Goal: Task Accomplishment & Management: Manage account settings

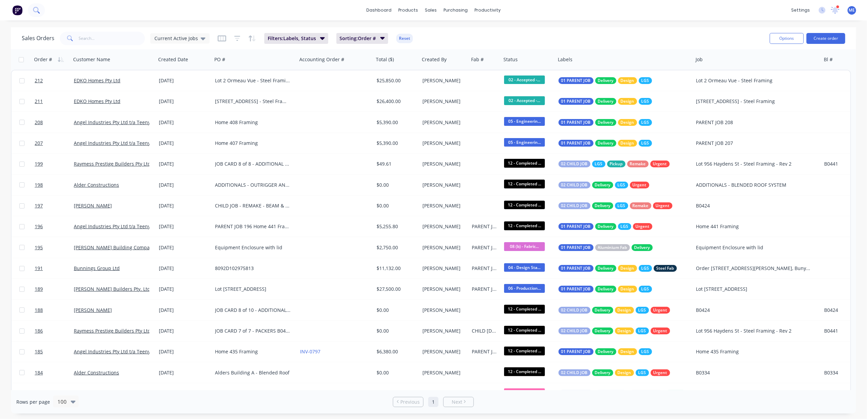
click at [41, 14] on button at bounding box center [36, 10] width 17 height 14
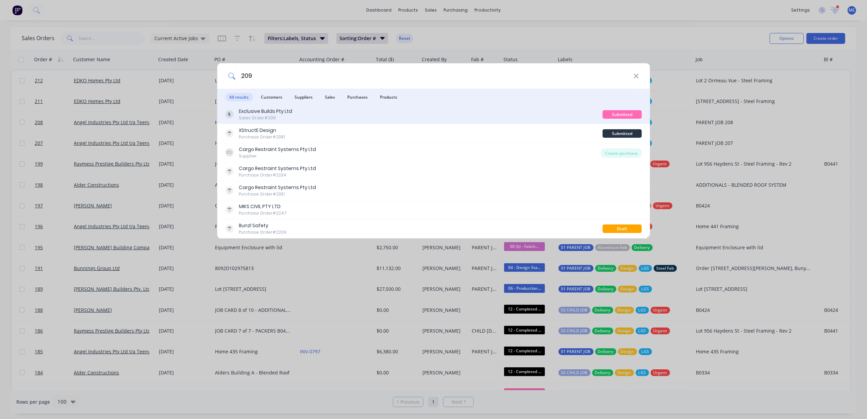
type input "209"
click at [274, 116] on div "Sales Order #209" at bounding box center [265, 118] width 53 height 6
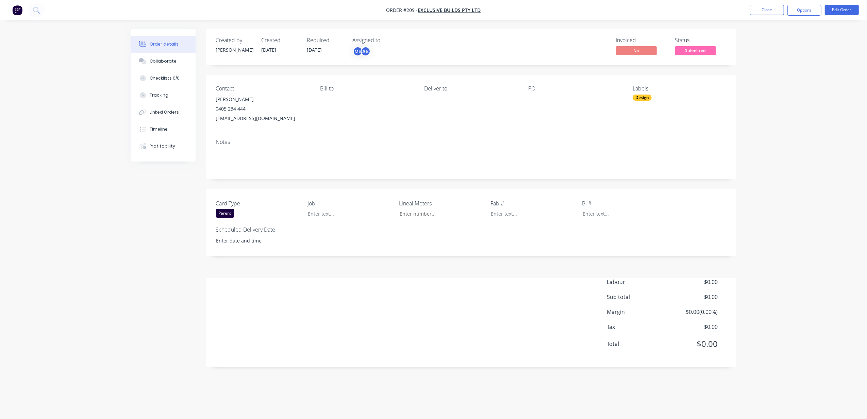
click at [805, 99] on div "Order details Collaborate Checklists 0/0 Tracking Linked Orders Timeline Profit…" at bounding box center [433, 209] width 867 height 419
click at [797, 8] on button "Options" at bounding box center [804, 10] width 34 height 11
click at [840, 7] on button "Edit Order" at bounding box center [841, 10] width 34 height 10
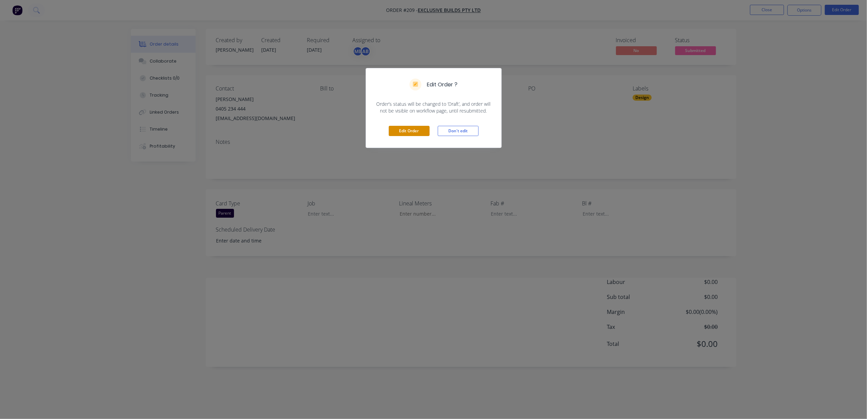
click at [398, 135] on button "Edit Order" at bounding box center [409, 131] width 41 height 10
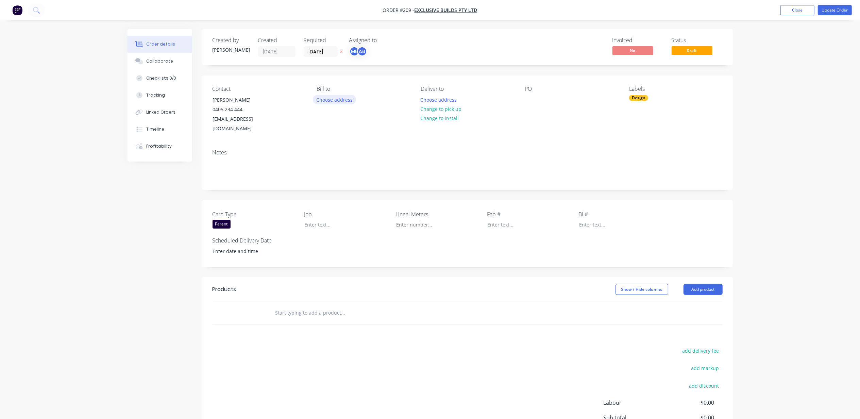
click at [335, 99] on button "Choose address" at bounding box center [335, 99] width 44 height 9
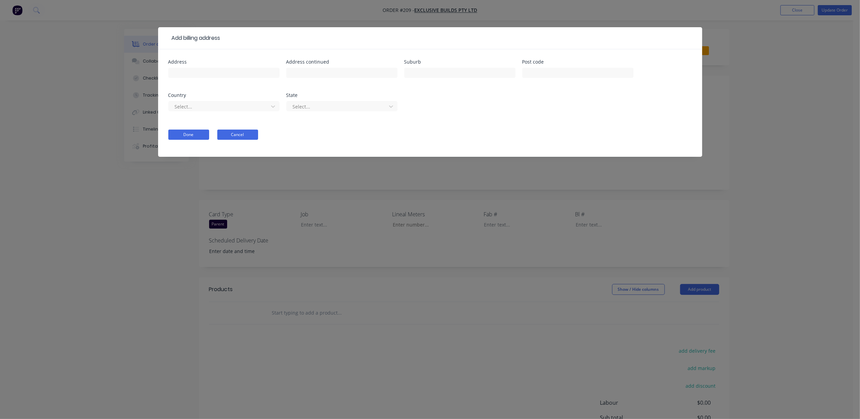
drag, startPoint x: 248, startPoint y: 135, endPoint x: 475, endPoint y: 128, distance: 227.2
click at [249, 135] on button "Cancel" at bounding box center [237, 135] width 41 height 10
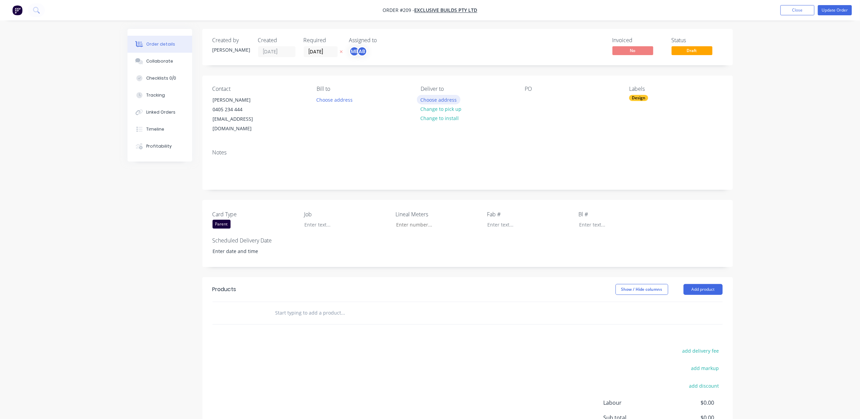
click at [423, 96] on button "Choose address" at bounding box center [439, 99] width 44 height 9
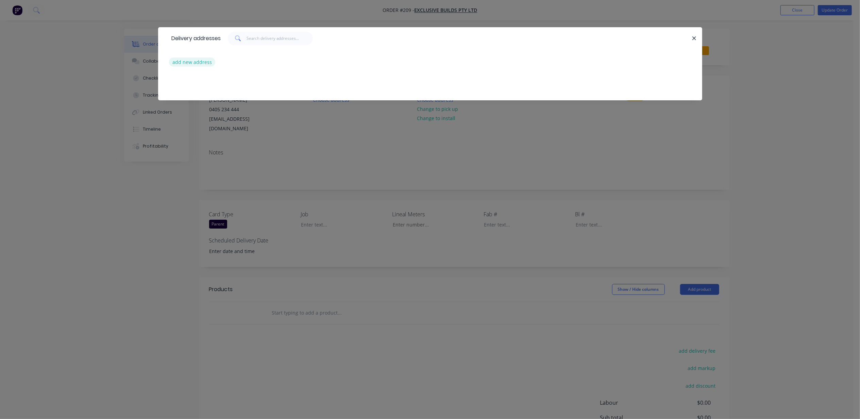
click at [204, 61] on button "add new address" at bounding box center [192, 61] width 47 height 9
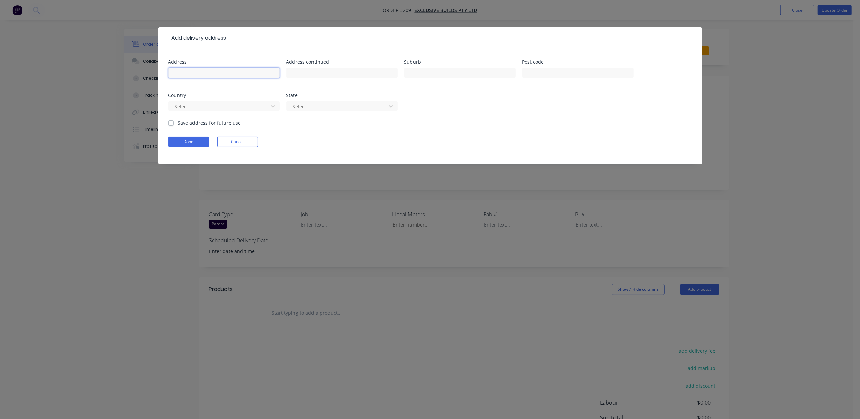
click at [239, 70] on input "text" at bounding box center [223, 73] width 111 height 10
type input "[STREET_ADDRESS][PERSON_NAME]"
type input "[GEOGRAPHIC_DATA]"
type input "4107"
click at [218, 112] on div "Select..." at bounding box center [223, 109] width 111 height 20
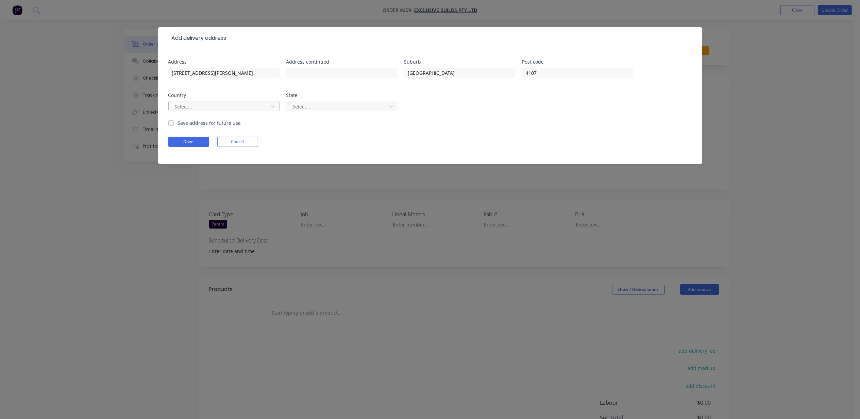
click at [217, 107] on div at bounding box center [219, 106] width 91 height 8
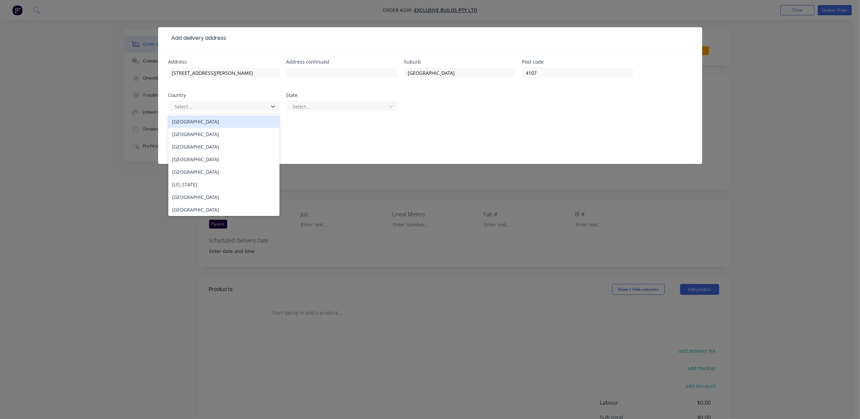
drag, startPoint x: 200, startPoint y: 123, endPoint x: 239, endPoint y: 121, distance: 39.1
click at [202, 123] on div "[GEOGRAPHIC_DATA]" at bounding box center [223, 121] width 111 height 13
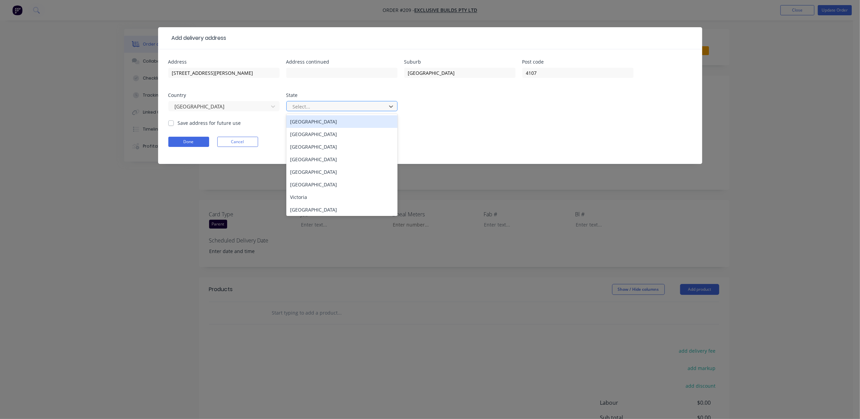
click at [314, 108] on div at bounding box center [337, 106] width 91 height 8
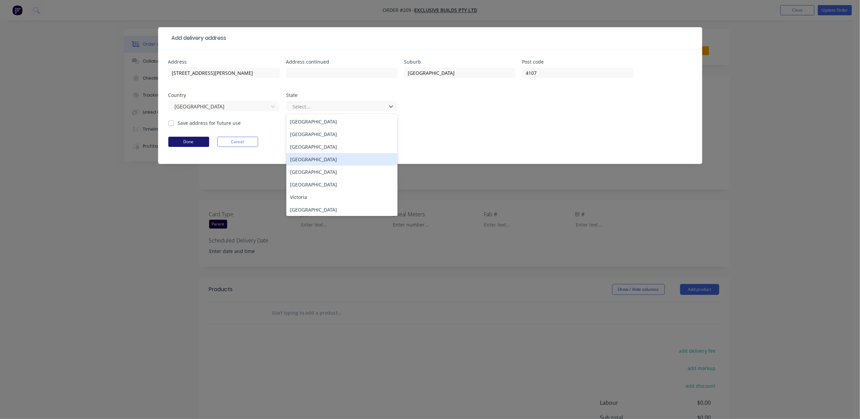
drag, startPoint x: 305, startPoint y: 157, endPoint x: 206, endPoint y: 138, distance: 100.4
click at [302, 156] on div "[GEOGRAPHIC_DATA]" at bounding box center [341, 159] width 111 height 13
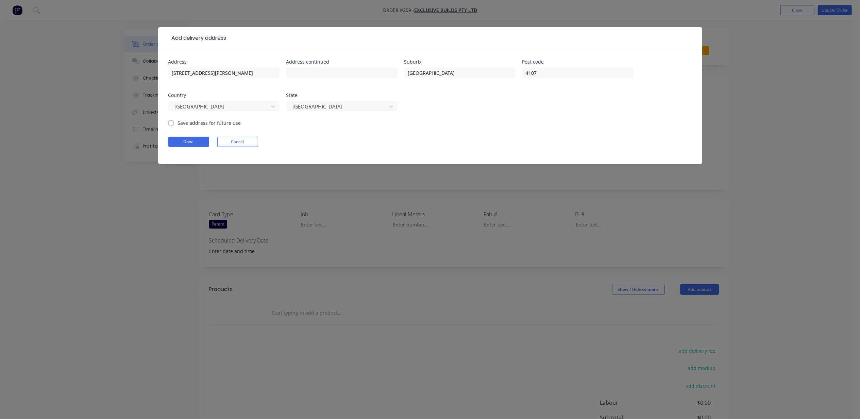
click at [207, 124] on label "Save address for future use" at bounding box center [209, 122] width 63 height 7
click at [174, 124] on input "Save address for future use" at bounding box center [170, 122] width 5 height 6
checkbox input "true"
click at [193, 142] on button "Done" at bounding box center [188, 142] width 41 height 10
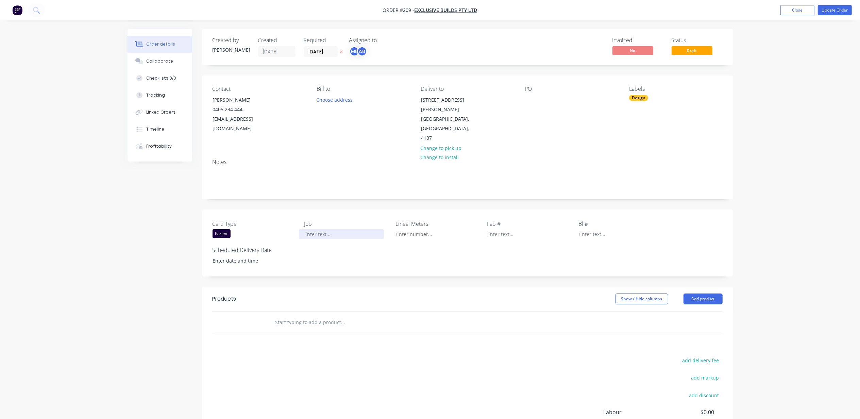
click at [313, 229] on div at bounding box center [341, 234] width 85 height 10
click at [313, 229] on div "PARENT JOB 209" at bounding box center [341, 234] width 85 height 10
click at [313, 229] on div "209" at bounding box center [341, 234] width 85 height 10
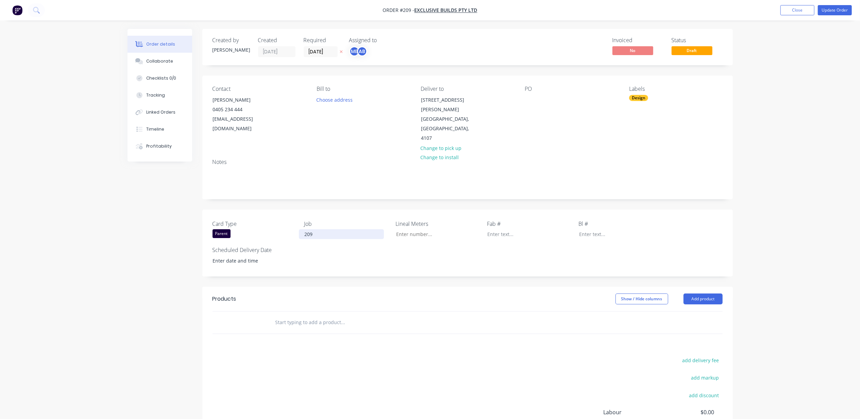
click at [313, 229] on div "209" at bounding box center [341, 234] width 85 height 10
copy div "209"
click at [536, 101] on div "PO" at bounding box center [571, 114] width 93 height 57
click at [531, 99] on div at bounding box center [530, 100] width 11 height 10
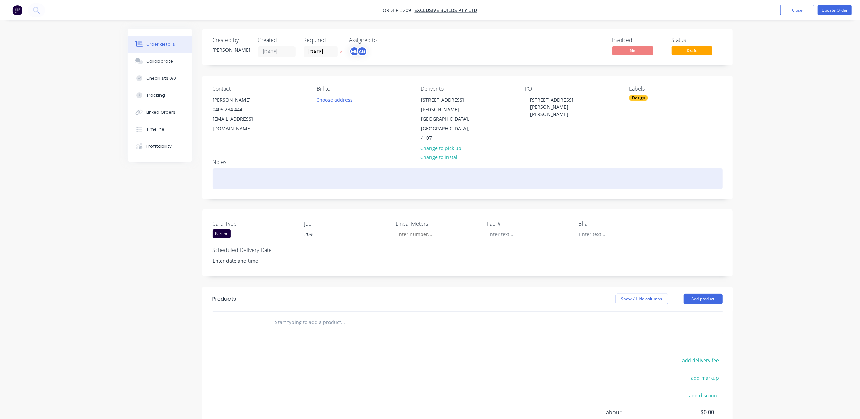
click at [228, 168] on div at bounding box center [467, 178] width 510 height 21
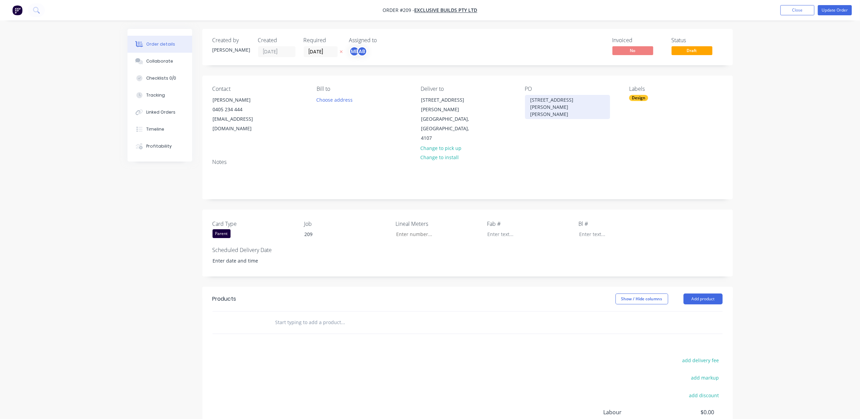
click at [549, 100] on div "[STREET_ADDRESS][PERSON_NAME][PERSON_NAME]" at bounding box center [567, 107] width 85 height 24
copy div "[STREET_ADDRESS][PERSON_NAME][PERSON_NAME]"
click at [258, 153] on div "Notes" at bounding box center [467, 176] width 530 height 46
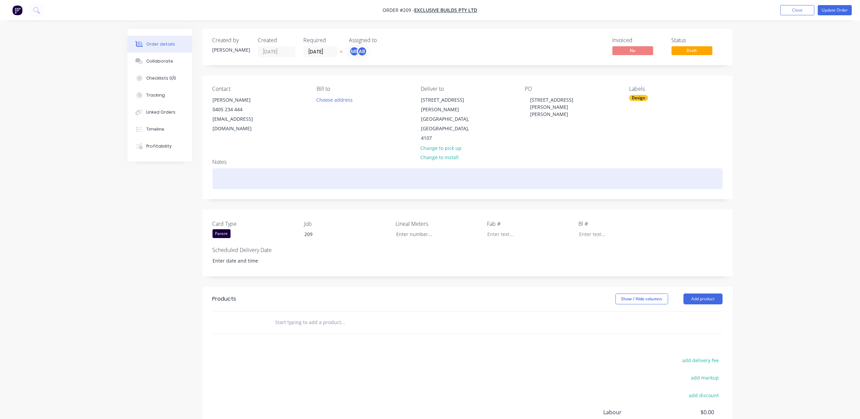
click at [247, 168] on div at bounding box center [467, 178] width 510 height 21
paste div
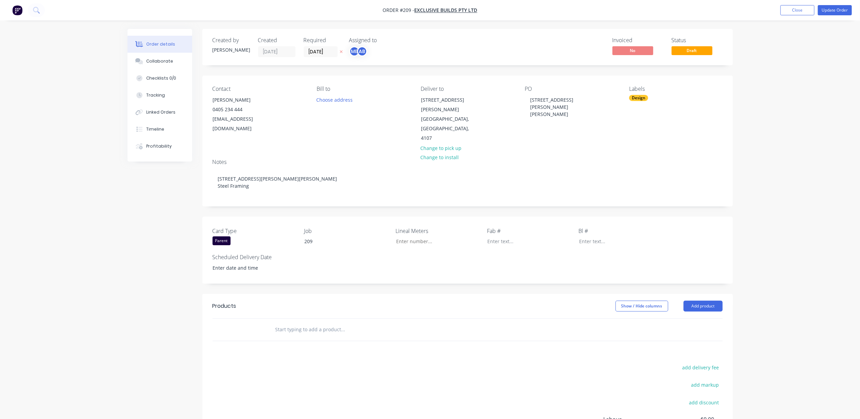
drag, startPoint x: 817, startPoint y: 142, endPoint x: 811, endPoint y: 149, distance: 8.7
click at [817, 142] on div "Order details Collaborate Checklists 0/0 Tracking Linked Orders Timeline Profit…" at bounding box center [430, 257] width 860 height 514
click at [313, 57] on label "[DATE]" at bounding box center [321, 51] width 34 height 11
click at [313, 57] on input "[DATE]" at bounding box center [320, 52] width 33 height 10
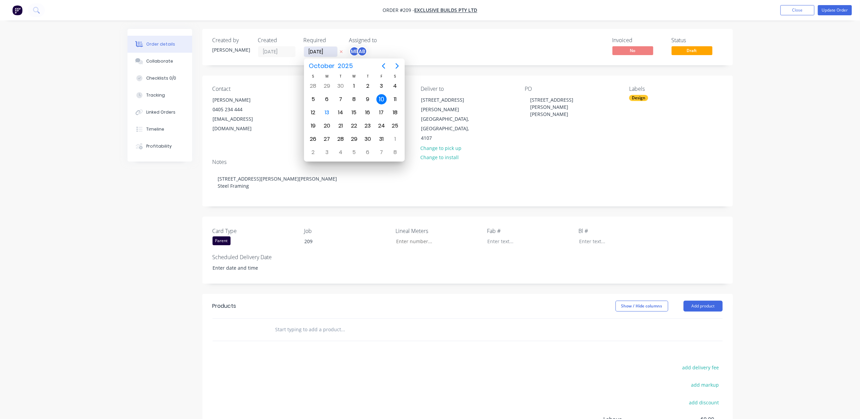
click at [313, 48] on input "[DATE]" at bounding box center [320, 52] width 33 height 10
click at [399, 62] on icon "Next page" at bounding box center [397, 66] width 8 height 8
click at [311, 151] on div "30" at bounding box center [313, 152] width 10 height 10
type input "[DATE]"
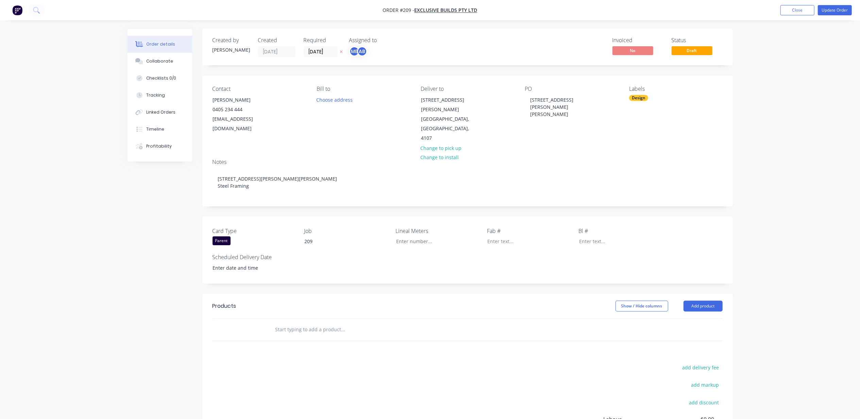
click at [757, 164] on div "Order details Collaborate Checklists 0/0 Tracking Linked Orders Timeline Profit…" at bounding box center [430, 257] width 860 height 514
click at [244, 231] on div "Card Type Parent Job 209 Lineal Meters Fab # Bl # Scheduled Delivery Date" at bounding box center [467, 250] width 530 height 67
click at [237, 263] on input at bounding box center [250, 268] width 85 height 10
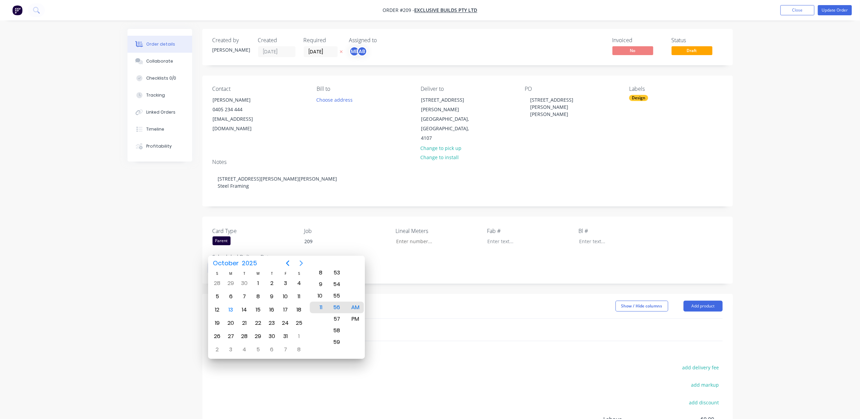
click at [301, 262] on icon "Next page" at bounding box center [301, 263] width 3 height 5
click at [218, 347] on div "30" at bounding box center [217, 349] width 10 height 10
type input "[DATE] 11:56 AM"
click at [112, 285] on div "Order details Collaborate Checklists 0/0 Tracking Linked Orders Timeline Profit…" at bounding box center [430, 257] width 860 height 514
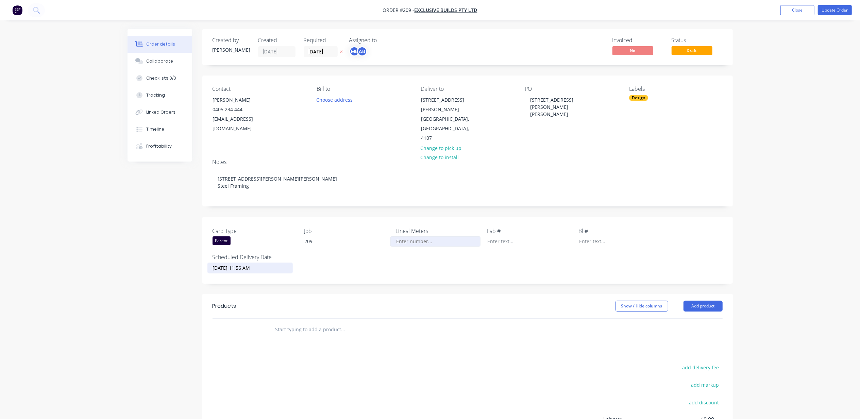
click at [419, 236] on input "Card Type" at bounding box center [435, 241] width 90 height 10
type input "3,000"
click at [777, 202] on div "Order details Collaborate Checklists 0/0 Tracking Linked Orders Timeline Profit…" at bounding box center [430, 257] width 860 height 514
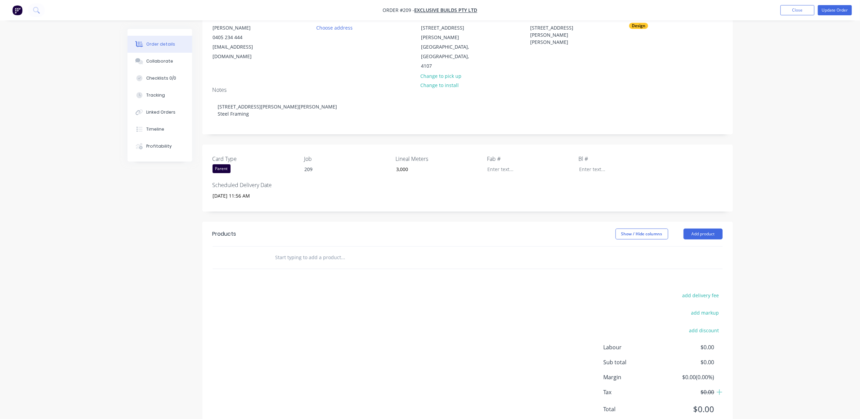
scroll to position [78, 0]
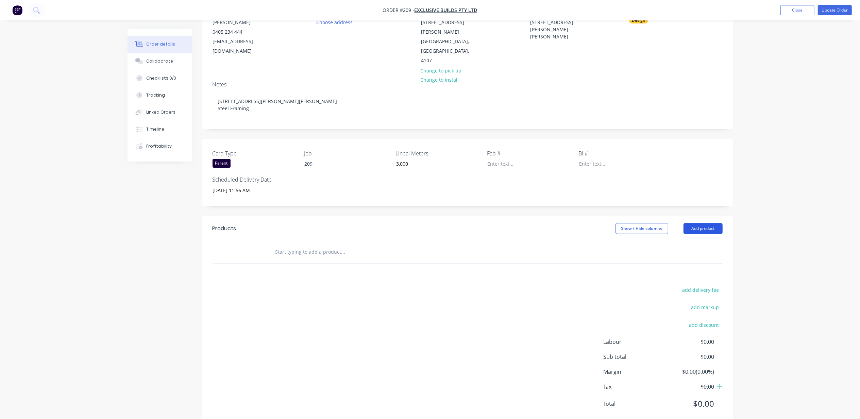
click at [701, 223] on button "Add product" at bounding box center [702, 228] width 39 height 11
click at [295, 245] on input "text" at bounding box center [343, 252] width 136 height 14
click at [702, 223] on button "Add product" at bounding box center [702, 228] width 39 height 11
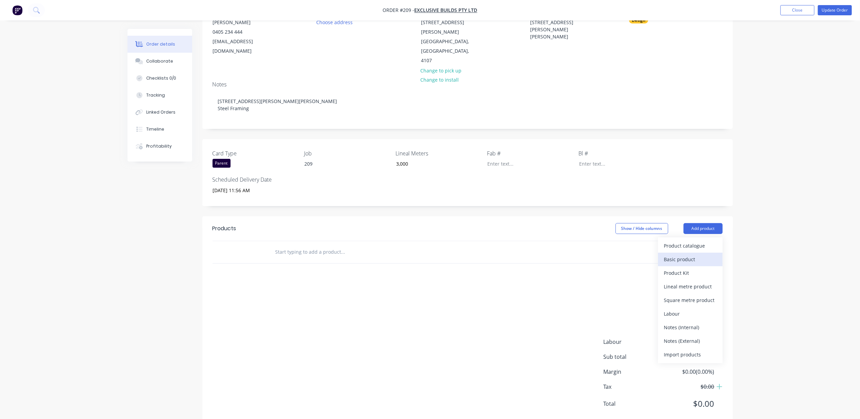
click at [681, 254] on div "Basic product" at bounding box center [690, 259] width 52 height 10
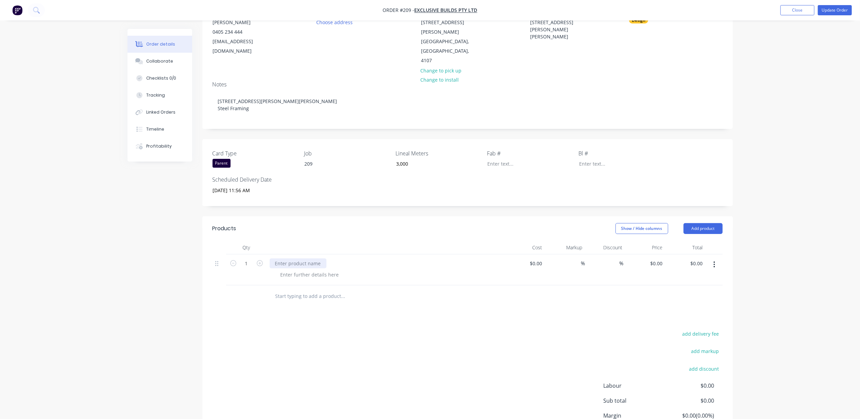
click at [304, 258] on div at bounding box center [298, 263] width 57 height 10
click at [302, 258] on div at bounding box center [298, 263] width 57 height 10
click at [302, 270] on div at bounding box center [309, 275] width 69 height 10
click at [301, 258] on div at bounding box center [298, 263] width 57 height 10
paste div
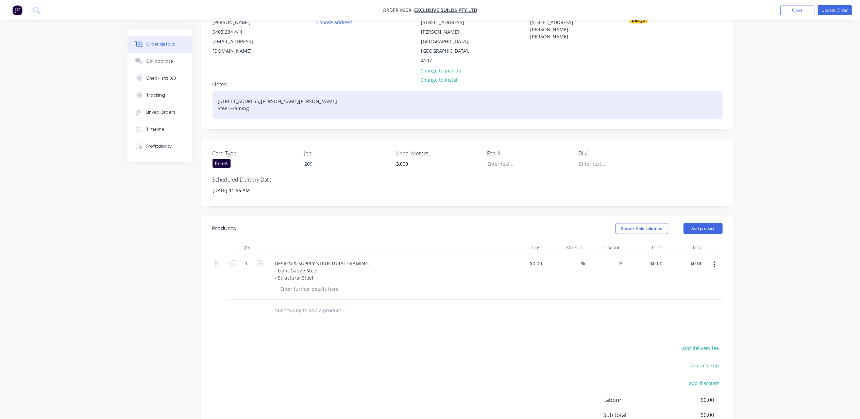
click at [232, 91] on div "[STREET_ADDRESS][PERSON_NAME] [PERSON_NAME] Steel Framing" at bounding box center [467, 105] width 510 height 28
drag, startPoint x: 256, startPoint y: 90, endPoint x: 186, endPoint y: 80, distance: 70.4
click at [168, 78] on div "Order details Collaborate Checklists 0/0 Tracking Linked Orders Timeline Profit…" at bounding box center [430, 223] width 619 height 544
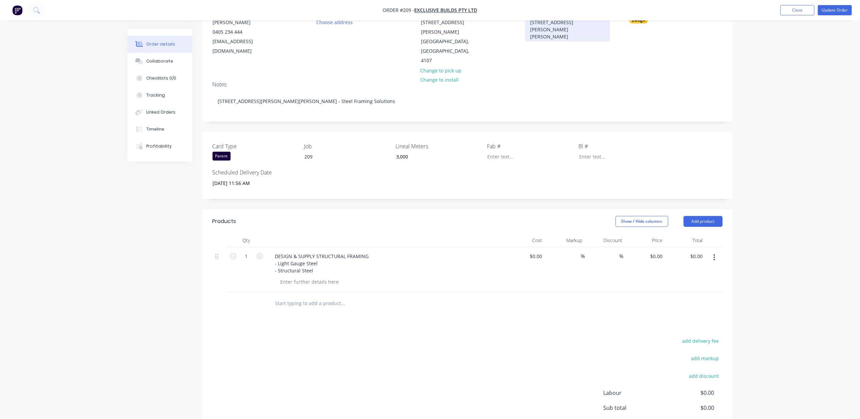
click at [549, 24] on div "[STREET_ADDRESS][PERSON_NAME][PERSON_NAME]" at bounding box center [567, 29] width 85 height 24
click at [294, 296] on input "text" at bounding box center [343, 303] width 136 height 14
click at [708, 209] on header "Products Show / Hide columns Add product" at bounding box center [467, 221] width 530 height 24
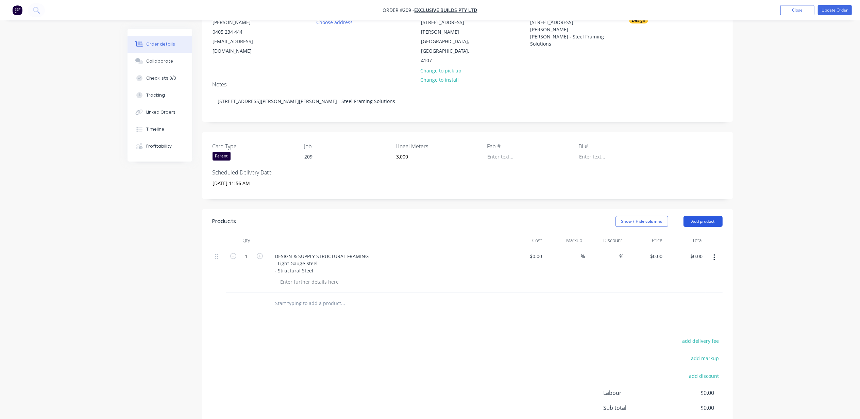
click at [710, 216] on button "Add product" at bounding box center [702, 221] width 39 height 11
click at [687, 329] on div "Notes (External)" at bounding box center [690, 334] width 52 height 10
click at [304, 296] on div at bounding box center [294, 301] width 49 height 10
paste div
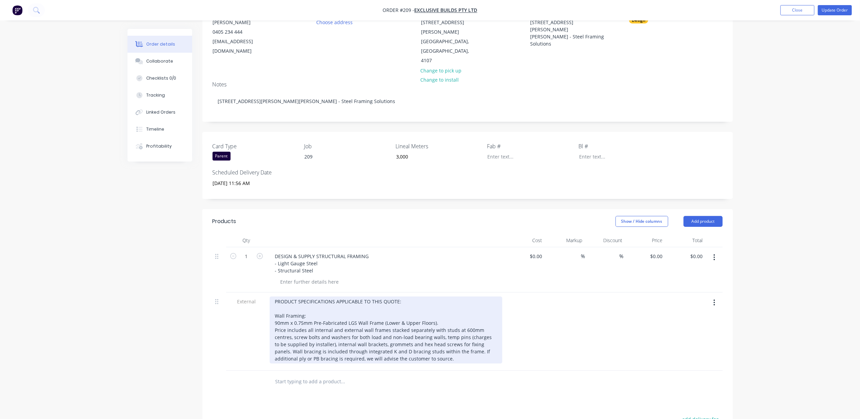
click at [352, 335] on div "PRODUCT SPECIFICATIONS APPLICABLE TO THIS QUOTE: Wall Framing: 90mm x 0.75mm Pr…" at bounding box center [386, 329] width 233 height 67
click at [418, 342] on div "PRODUCT SPECIFICATIONS APPLICABLE TO THIS QUOTE: Wall Framing: 90mm x 0.75mm Pr…" at bounding box center [386, 329] width 233 height 67
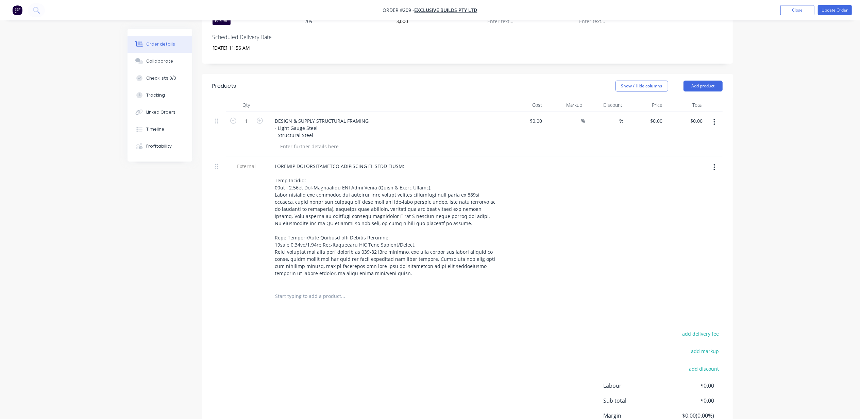
scroll to position [213, 0]
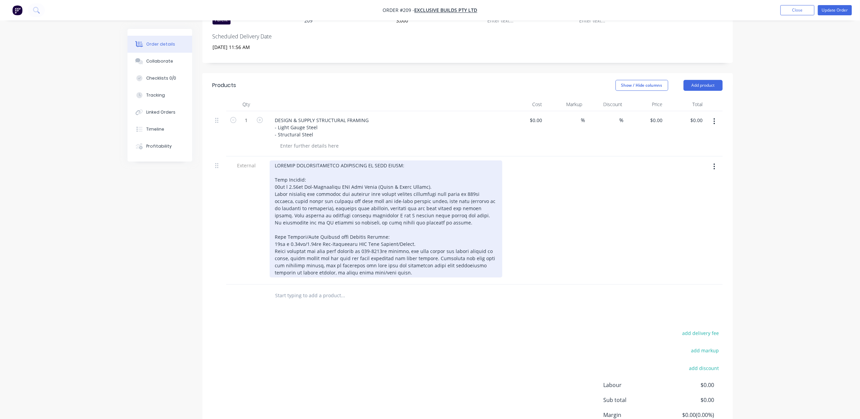
click at [387, 256] on div at bounding box center [386, 218] width 233 height 117
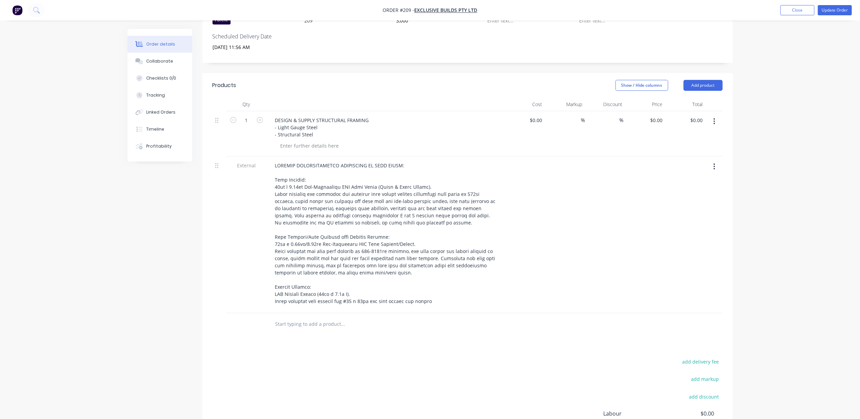
click at [335, 317] on input "text" at bounding box center [343, 324] width 136 height 14
click at [695, 80] on button "Add product" at bounding box center [702, 85] width 39 height 11
click at [704, 193] on div "Notes (External)" at bounding box center [690, 198] width 52 height 10
click at [293, 313] on div at bounding box center [386, 323] width 238 height 21
click at [294, 317] on div at bounding box center [294, 322] width 49 height 10
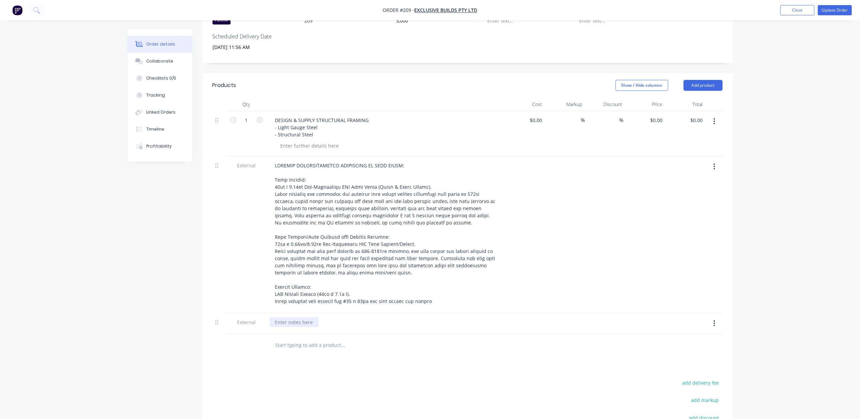
paste div
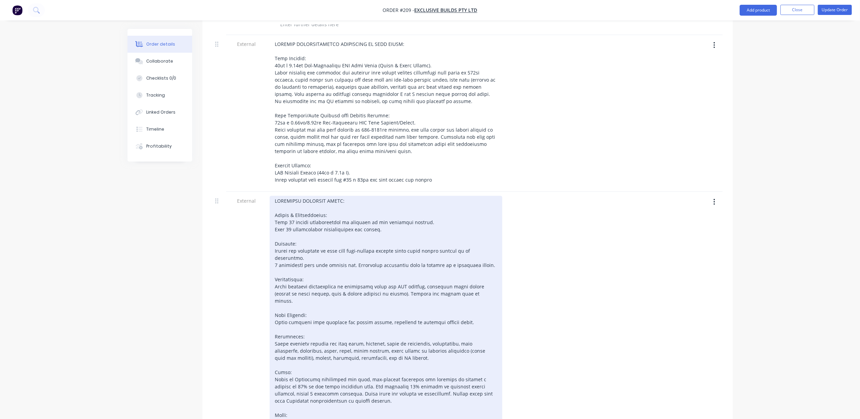
scroll to position [349, 0]
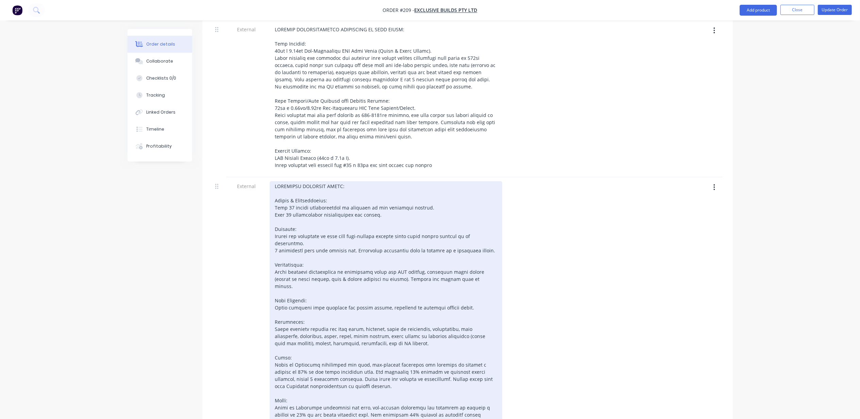
click at [303, 196] on div at bounding box center [386, 307] width 233 height 253
click at [303, 195] on div at bounding box center [386, 307] width 233 height 253
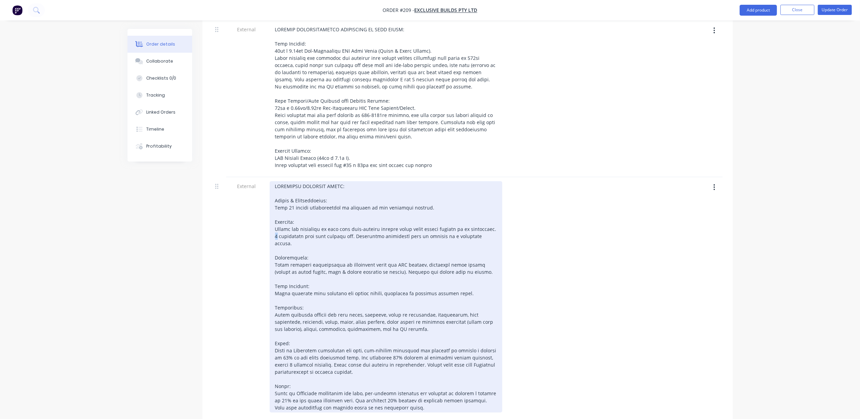
click at [277, 217] on div at bounding box center [386, 296] width 233 height 231
drag, startPoint x: 370, startPoint y: 236, endPoint x: 469, endPoint y: 247, distance: 99.6
click at [469, 247] on div at bounding box center [386, 296] width 233 height 231
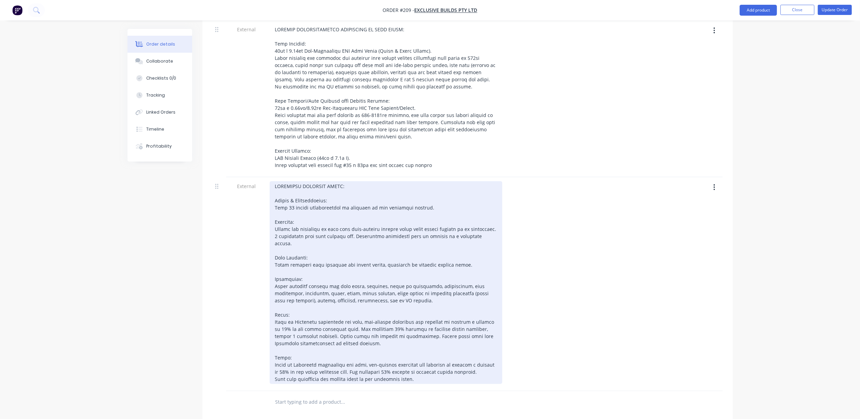
click at [307, 261] on div at bounding box center [386, 282] width 233 height 203
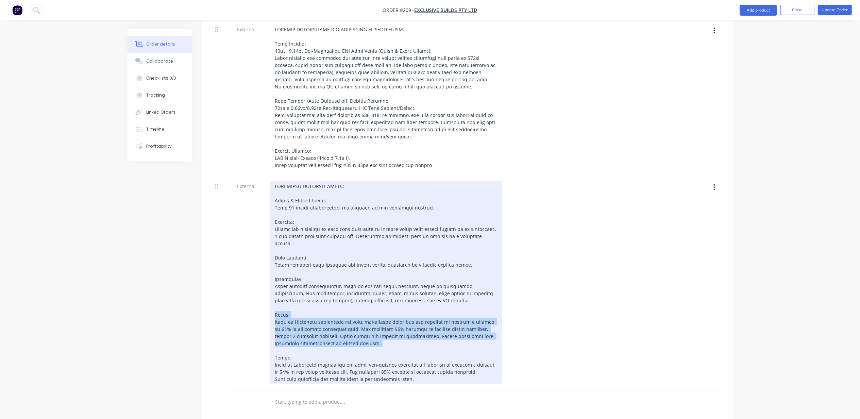
drag, startPoint x: 313, startPoint y: 318, endPoint x: 267, endPoint y: 290, distance: 54.1
click at [267, 290] on div at bounding box center [386, 284] width 238 height 214
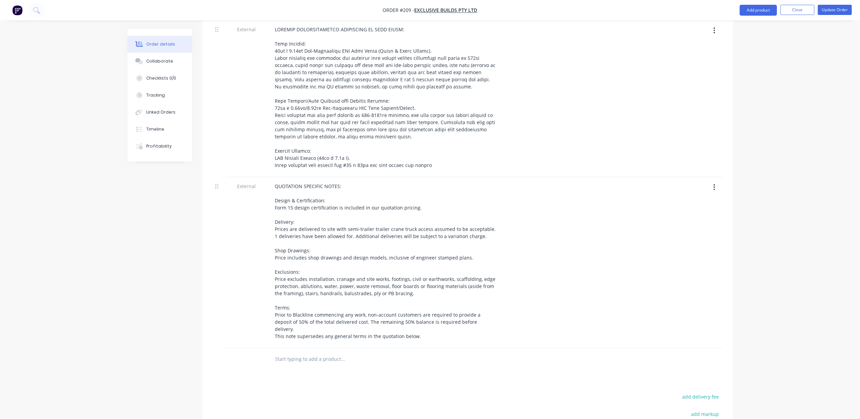
click at [149, 302] on div "Created by [PERSON_NAME] Created [DATE] Required [DATE] Assigned to ME AB Invoi…" at bounding box center [429, 111] width 605 height 864
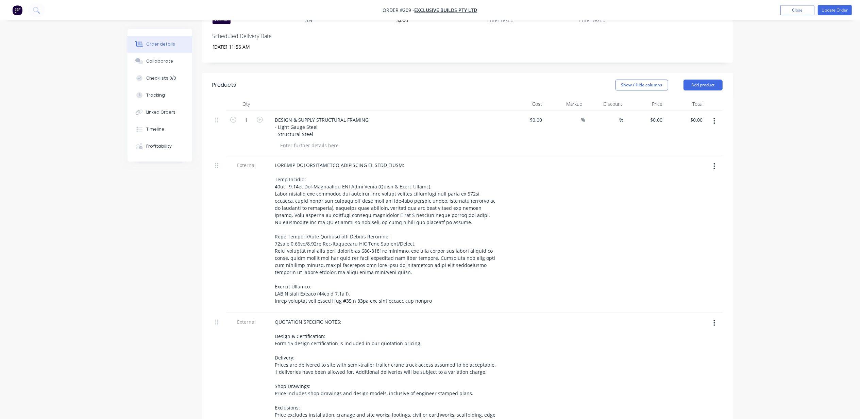
scroll to position [213, 0]
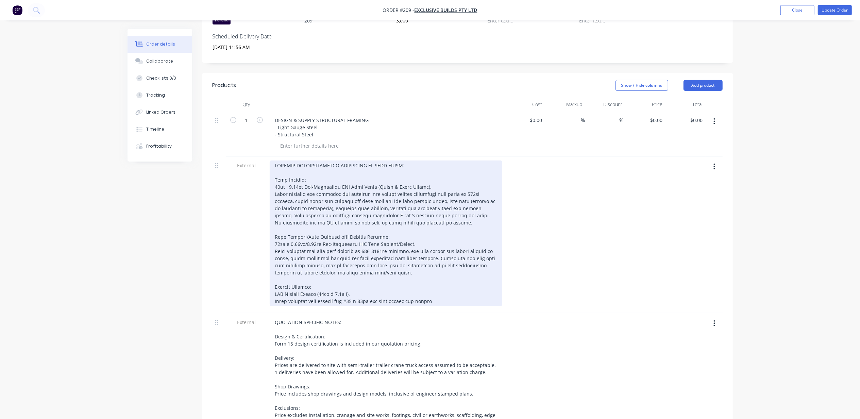
click at [277, 226] on div at bounding box center [386, 233] width 233 height 146
click at [277, 167] on div at bounding box center [386, 233] width 233 height 146
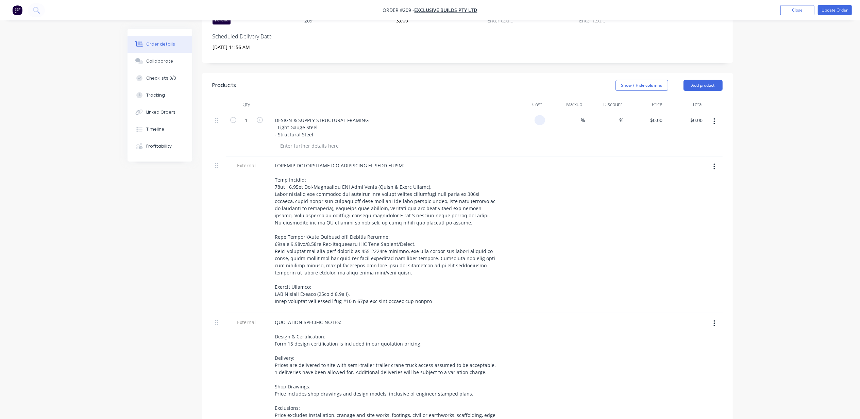
click at [532, 111] on div at bounding box center [525, 133] width 40 height 45
type input "$0.00"
click at [645, 111] on div "$0.00 $0.00" at bounding box center [645, 133] width 40 height 45
click at [651, 111] on div "0 0" at bounding box center [645, 133] width 40 height 45
type input "$13,400.00"
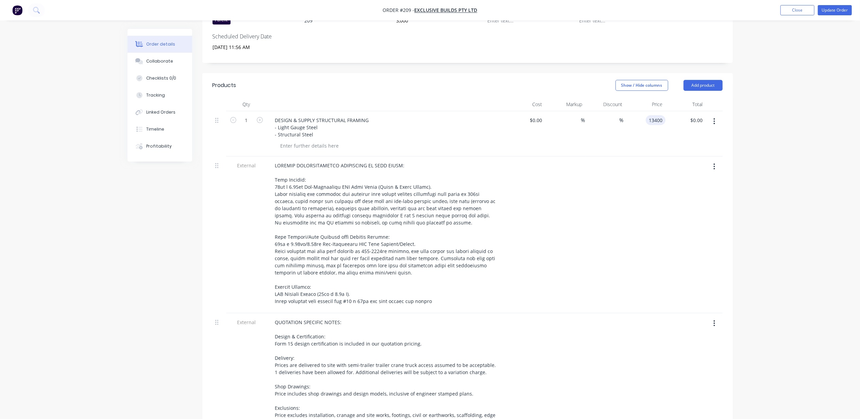
type input "$13,400.00"
click at [553, 111] on div "%" at bounding box center [565, 133] width 40 height 45
click at [533, 111] on div "0 $0.00" at bounding box center [525, 133] width 40 height 45
type input "$8,000.00"
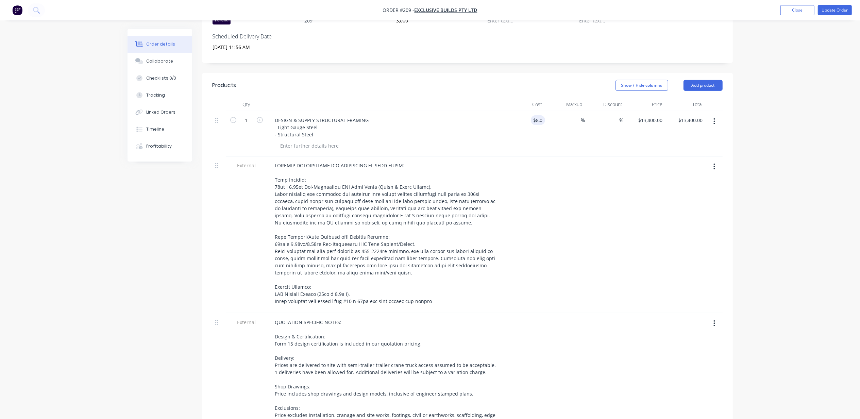
type input "$8,000.00"
click at [821, 127] on div "Order details Collaborate Checklists 0/0 Tracking Linked Orders Timeline Profit…" at bounding box center [430, 233] width 860 height 893
click at [651, 115] on input "8000" at bounding box center [658, 120] width 14 height 10
type input "13400"
type input "67.5"
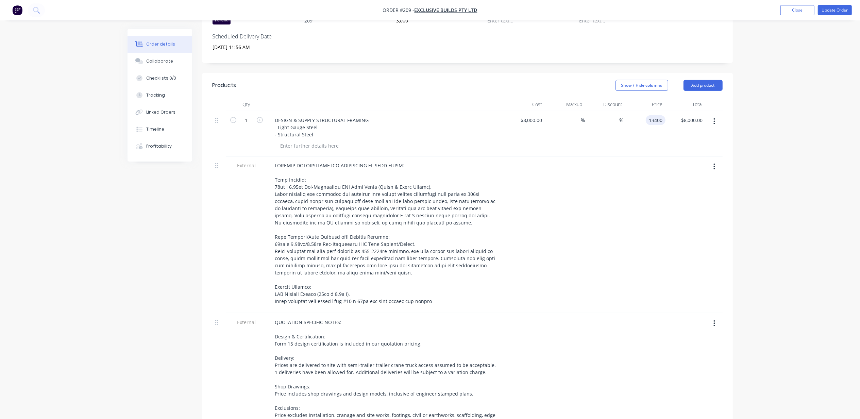
type input "$13,400.00"
click at [817, 137] on div "Order details Collaborate Checklists 0/0 Tracking Linked Orders Timeline Profit…" at bounding box center [430, 233] width 860 height 893
click at [532, 115] on input "8000" at bounding box center [532, 120] width 25 height 10
type input "$6,000.00"
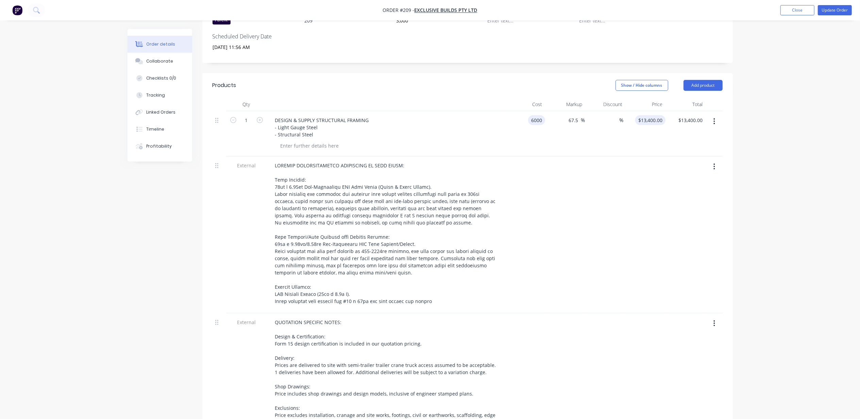
type input "10050"
type input "$10,050.00"
click at [638, 111] on div "10050 10050" at bounding box center [645, 133] width 40 height 45
type input "9500"
type input "58.33"
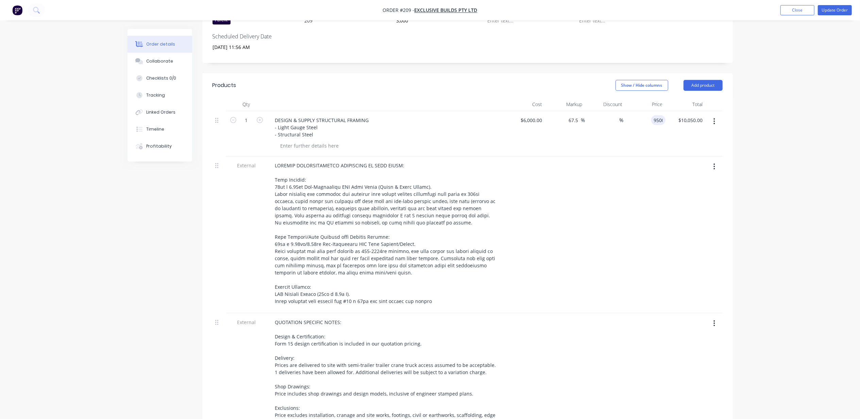
type input "$9,500.00"
click at [796, 128] on div "Order details Collaborate Checklists 0/0 Tracking Linked Orders Timeline Profit…" at bounding box center [430, 233] width 860 height 893
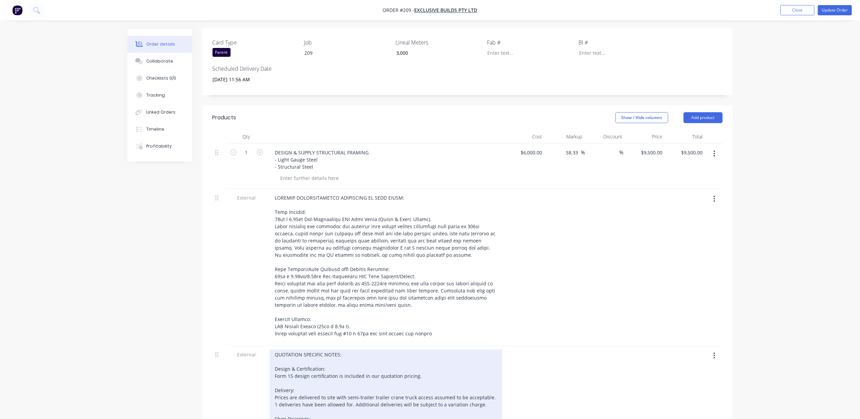
scroll to position [177, 0]
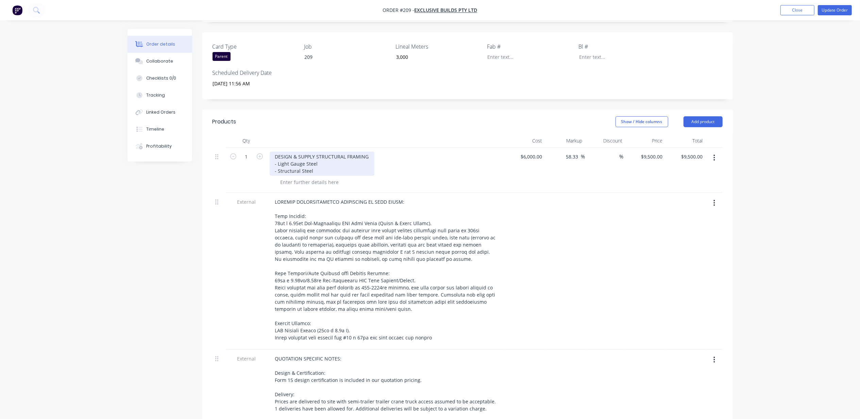
click at [305, 152] on div "DESIGN & SUPPLY STRUCTURAL FRAMING - Light Gauge Steel - Structural Steel" at bounding box center [322, 164] width 105 height 24
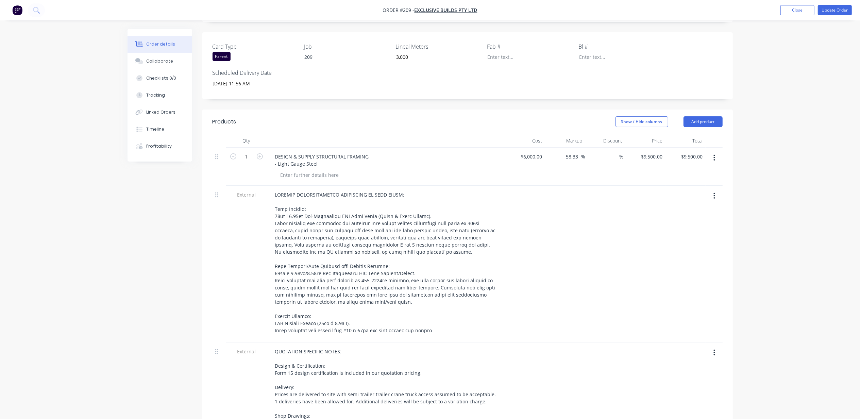
click at [86, 288] on div "Order details Collaborate Checklists 0/0 Tracking Linked Orders Timeline Profit…" at bounding box center [430, 266] width 860 height 886
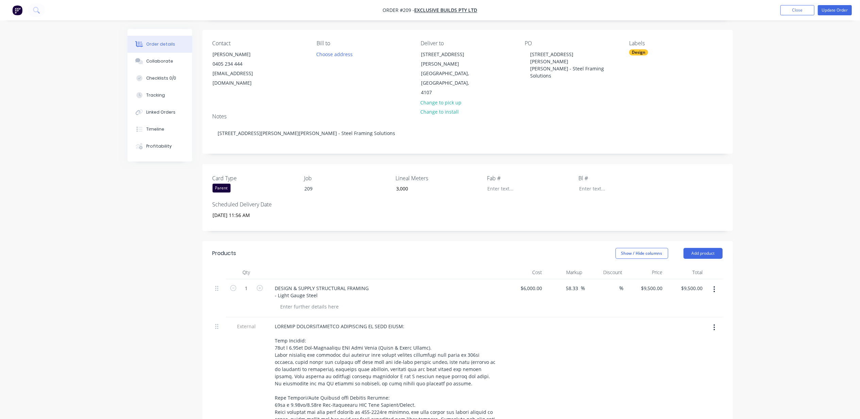
scroll to position [0, 0]
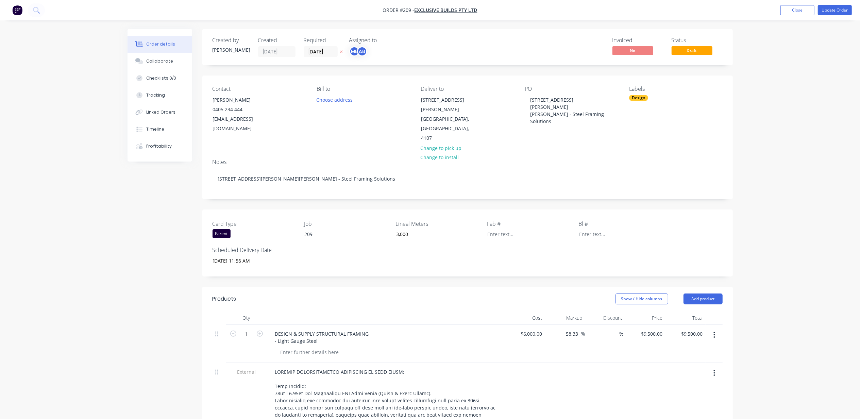
click at [641, 98] on div "Design" at bounding box center [638, 98] width 19 height 6
click at [641, 170] on div at bounding box center [642, 171] width 14 height 14
click at [640, 167] on div at bounding box center [642, 167] width 14 height 14
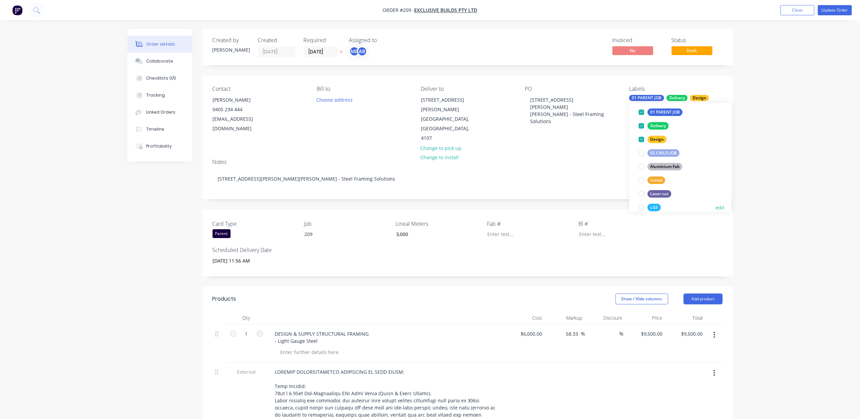
click at [642, 207] on div at bounding box center [642, 208] width 14 height 14
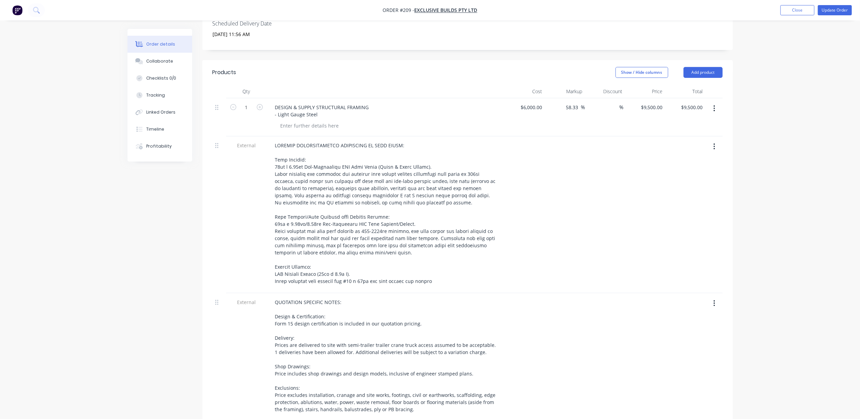
click at [802, 132] on div "Order details Collaborate Checklists 0/0 Tracking Linked Orders Timeline Profit…" at bounding box center [430, 217] width 860 height 886
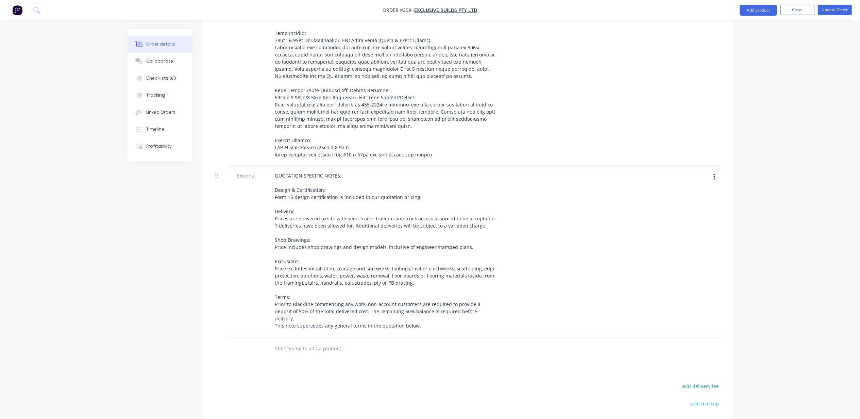
scroll to position [216, 0]
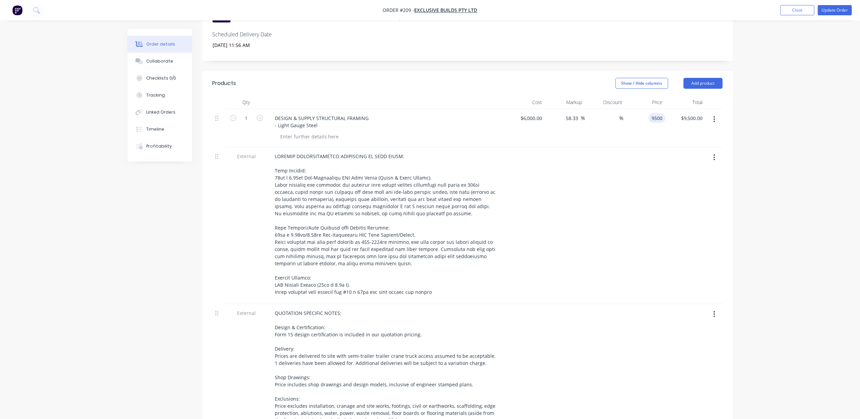
click at [653, 113] on input "9500" at bounding box center [658, 118] width 14 height 10
type input "10000"
type input "66.67"
type input "$10,000.00"
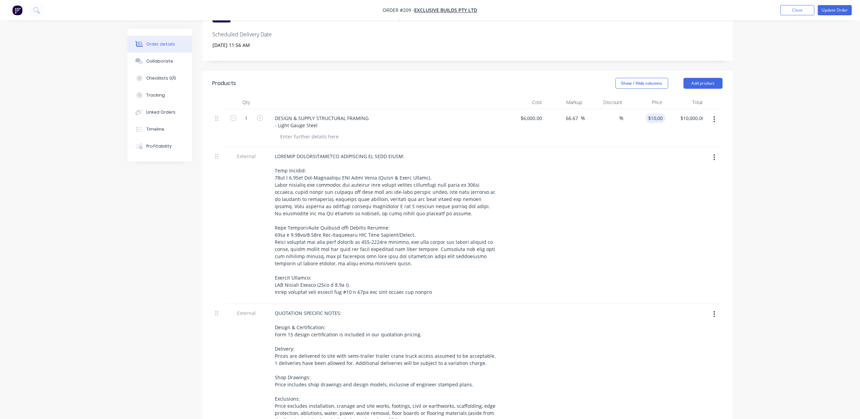
click at [785, 125] on div "Order details Collaborate Checklists 0/0 Tracking Linked Orders Timeline Profit…" at bounding box center [430, 227] width 860 height 886
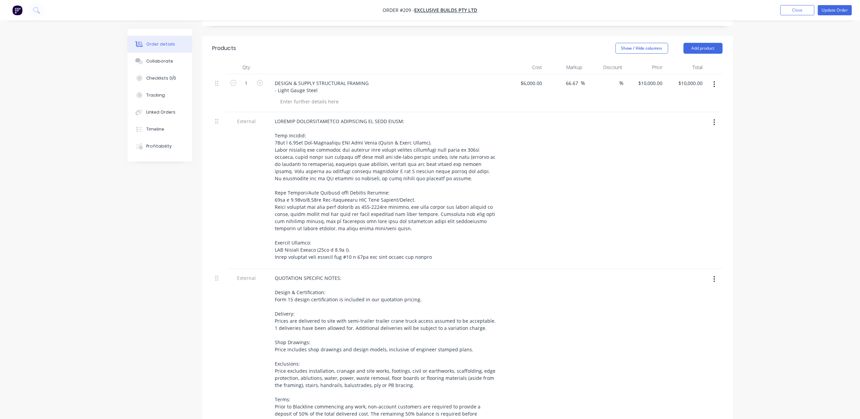
scroll to position [442, 0]
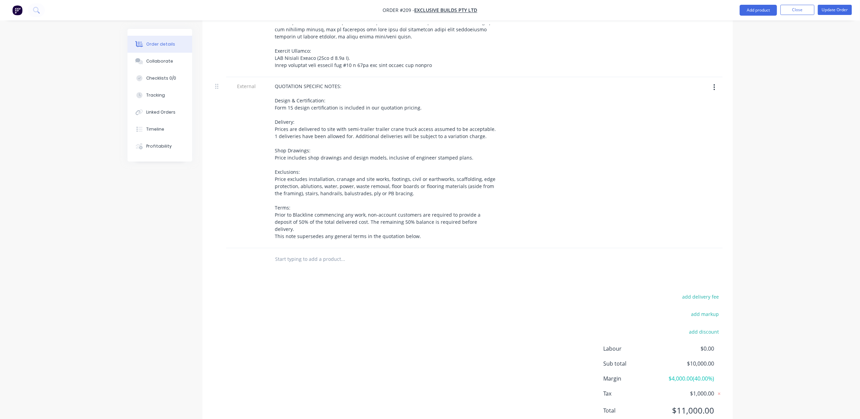
click at [822, 161] on div "Order details Collaborate Checklists 0/0 Tracking Linked Orders Timeline Profit…" at bounding box center [430, 1] width 860 height 886
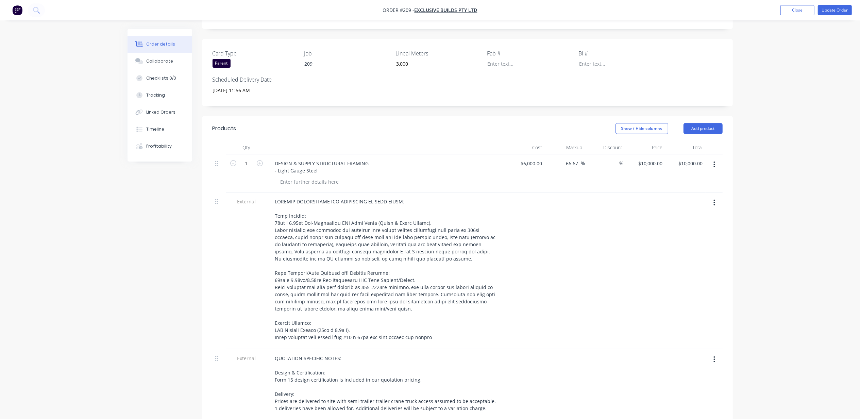
scroll to position [0, 0]
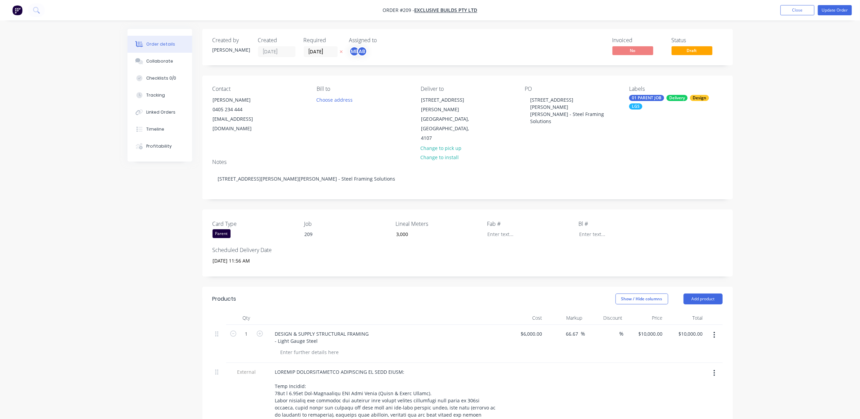
click at [839, 10] on button "Update Order" at bounding box center [835, 10] width 34 height 10
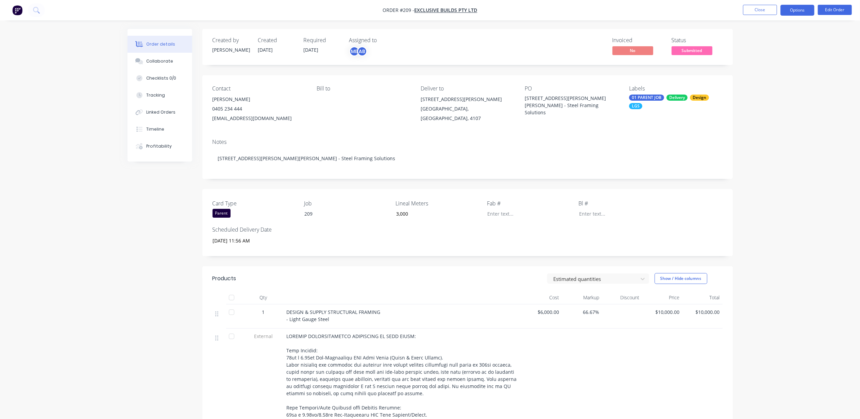
click at [796, 8] on button "Options" at bounding box center [797, 10] width 34 height 11
click at [838, 46] on div "Order details Collaborate Checklists 0/0 Tracking Linked Orders Timeline Profit…" at bounding box center [430, 382] width 860 height 765
click at [693, 48] on span "Submitted" at bounding box center [691, 50] width 41 height 8
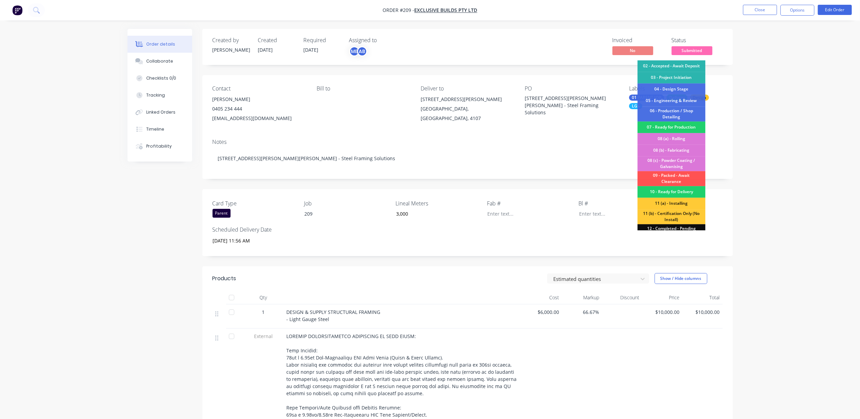
click at [767, 89] on div "Order details Collaborate Checklists 0/0 Tracking Linked Orders Timeline Profit…" at bounding box center [430, 382] width 860 height 765
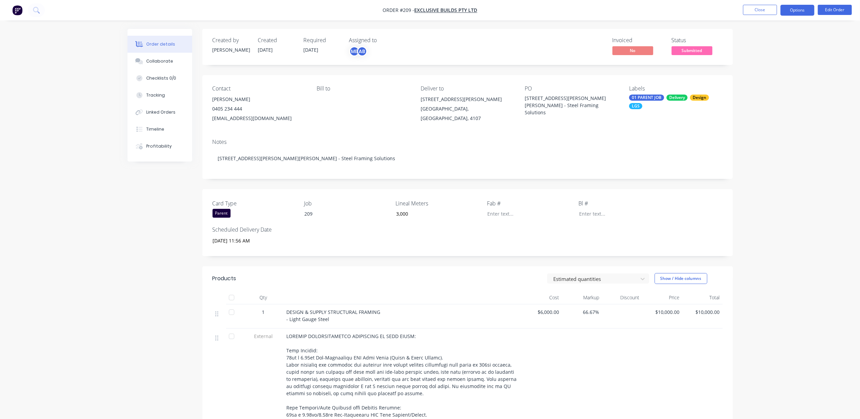
click at [796, 14] on button "Options" at bounding box center [797, 10] width 34 height 11
click at [833, 84] on div "Order details Collaborate Checklists 0/0 Tracking Linked Orders Timeline Profit…" at bounding box center [430, 382] width 860 height 765
click at [799, 9] on button "Options" at bounding box center [797, 10] width 34 height 11
click at [772, 166] on div "Convert to Quote" at bounding box center [777, 167] width 63 height 10
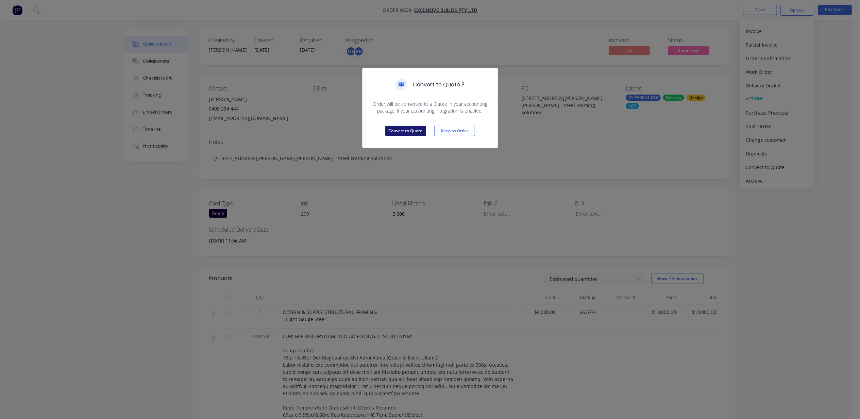
click at [401, 131] on button "Convert to Quote" at bounding box center [405, 131] width 41 height 10
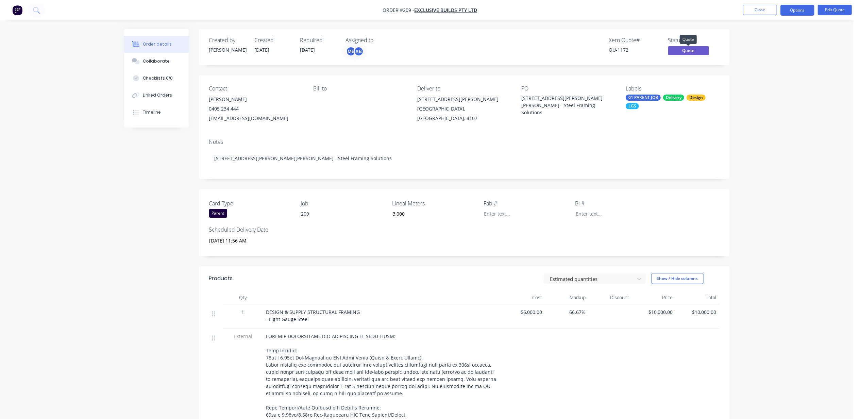
click at [686, 49] on span "Quote" at bounding box center [688, 50] width 41 height 8
drag, startPoint x: 781, startPoint y: 53, endPoint x: 793, endPoint y: 15, distance: 40.5
click at [781, 51] on div "Order details Collaborate Checklists 0/0 Linked Orders Timeline Order details C…" at bounding box center [426, 382] width 853 height 765
click at [794, 12] on button "Options" at bounding box center [797, 10] width 34 height 11
click at [765, 40] on div "Quote" at bounding box center [777, 41] width 63 height 10
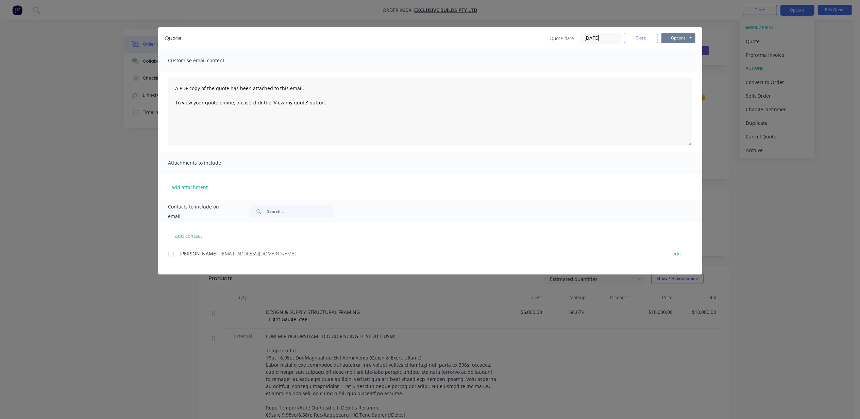
click at [676, 34] on button "Options" at bounding box center [678, 38] width 34 height 10
click at [682, 59] on button "Print" at bounding box center [683, 61] width 44 height 11
drag, startPoint x: 638, startPoint y: 37, endPoint x: 646, endPoint y: 37, distance: 7.8
click at [638, 37] on button "Close" at bounding box center [641, 38] width 34 height 10
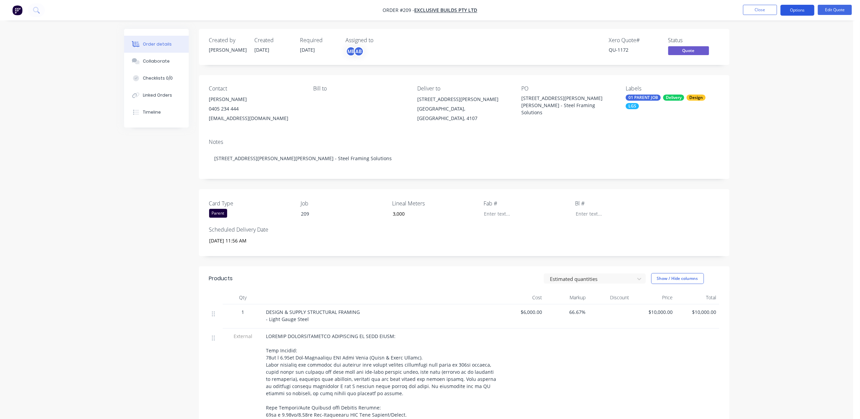
click at [800, 12] on button "Options" at bounding box center [797, 10] width 34 height 11
click at [774, 81] on div "Convert to Order" at bounding box center [777, 82] width 63 height 10
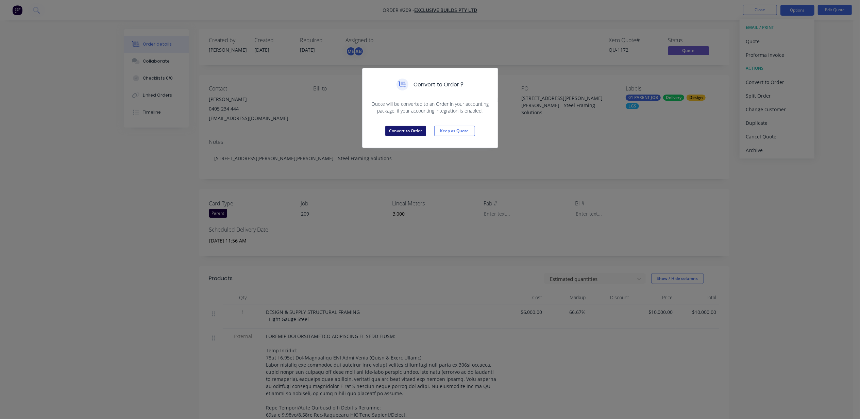
click at [393, 127] on button "Convert to Order" at bounding box center [405, 131] width 41 height 10
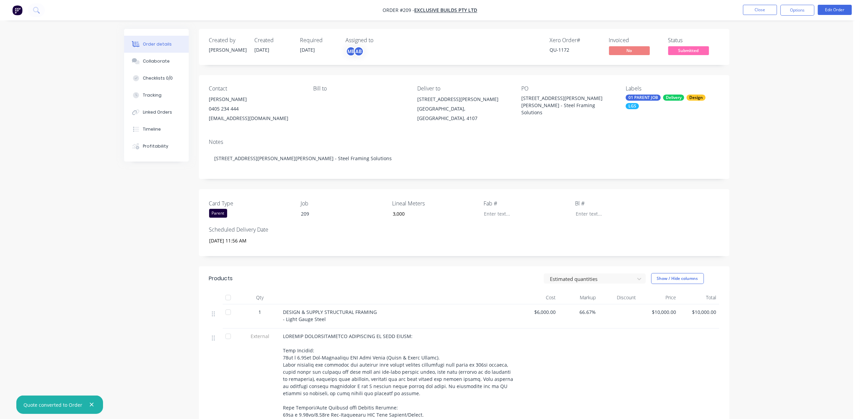
click at [689, 49] on span "Submitted" at bounding box center [688, 50] width 41 height 8
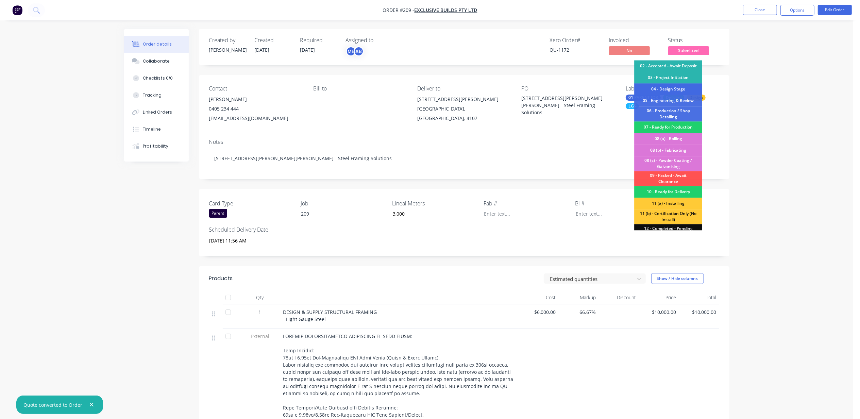
click at [665, 89] on div "04 - Design Stage" at bounding box center [668, 89] width 68 height 12
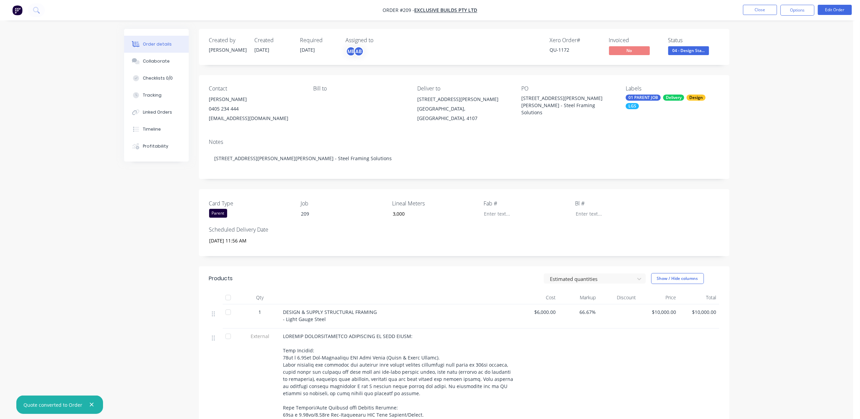
click at [777, 96] on div "Order details Collaborate Checklists 0/0 Tracking Linked Orders Timeline Profit…" at bounding box center [426, 382] width 853 height 765
click at [694, 45] on div "04 - Design Stage" at bounding box center [688, 39] width 39 height 13
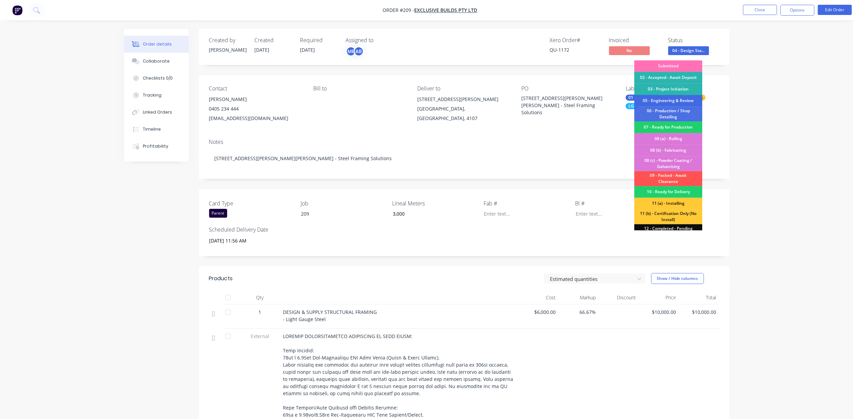
click at [668, 101] on div "05 - Engineering & Review" at bounding box center [668, 101] width 68 height 12
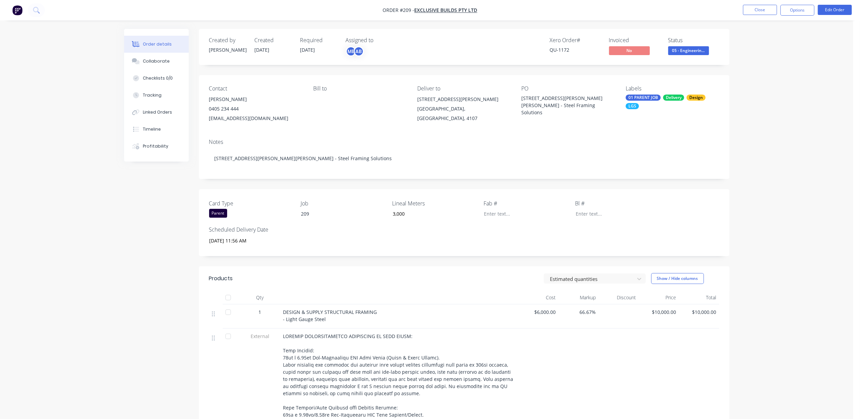
click at [791, 97] on div "Order details Collaborate Checklists 0/0 Tracking Linked Orders Timeline Profit…" at bounding box center [426, 382] width 853 height 765
click at [110, 268] on div "Order details Collaborate Checklists 0/0 Tracking Linked Orders Timeline Profit…" at bounding box center [426, 382] width 853 height 765
click at [796, 12] on button "Options" at bounding box center [797, 10] width 34 height 11
click at [753, 53] on div "Partial Invoice" at bounding box center [777, 55] width 63 height 10
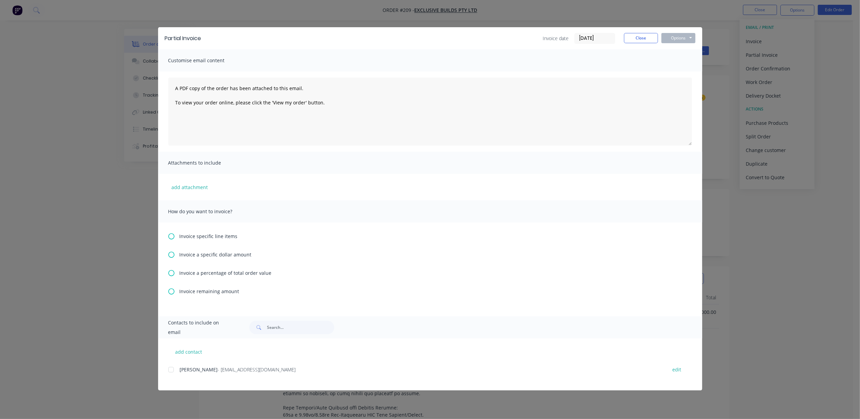
click at [107, 286] on div "Partial Invoice Invoice date [DATE] Close Options Preview Print Email Customise…" at bounding box center [430, 209] width 860 height 419
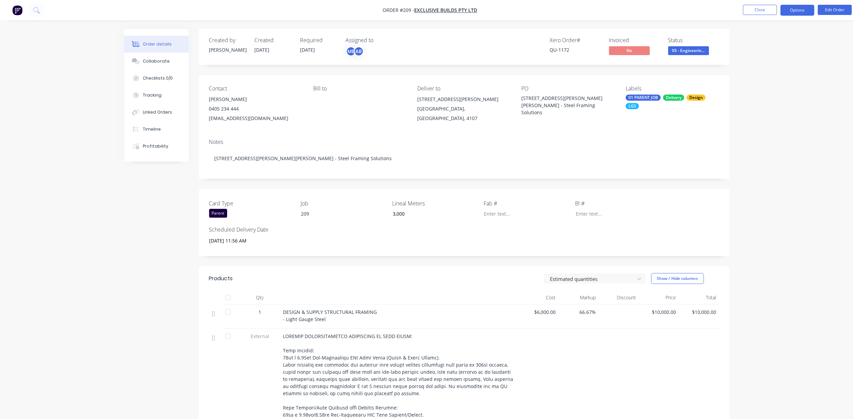
click at [790, 12] on button "Options" at bounding box center [797, 10] width 34 height 11
click at [768, 52] on div "Partial Invoice" at bounding box center [777, 55] width 63 height 10
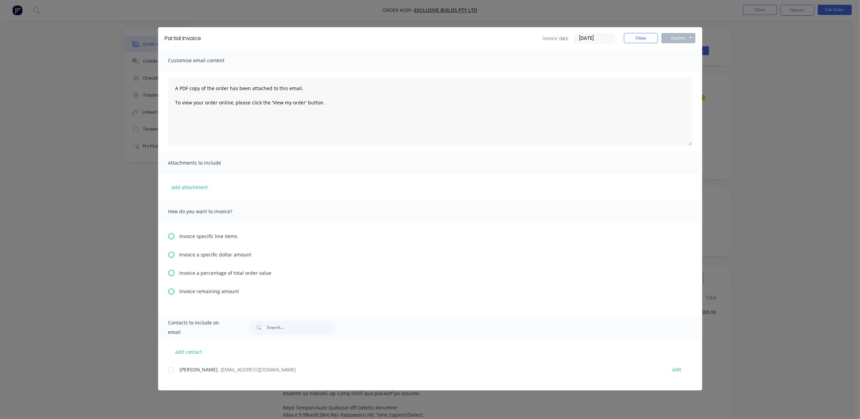
click at [218, 233] on span "Invoice specific line items" at bounding box center [208, 236] width 58 height 7
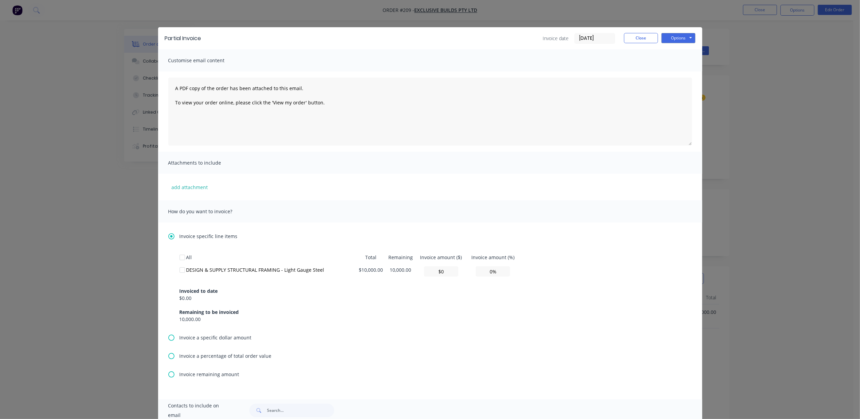
click at [199, 237] on span "Invoice specific line items" at bounding box center [208, 236] width 58 height 7
click at [199, 336] on span "Invoice a specific dollar amount" at bounding box center [215, 337] width 72 height 7
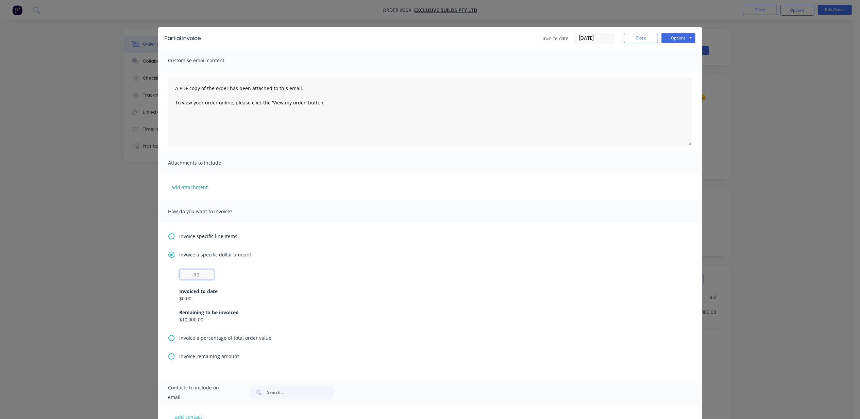
click at [192, 271] on input "text" at bounding box center [196, 274] width 34 height 10
type input "$1,000"
click at [329, 184] on div "add attachment" at bounding box center [430, 187] width 544 height 27
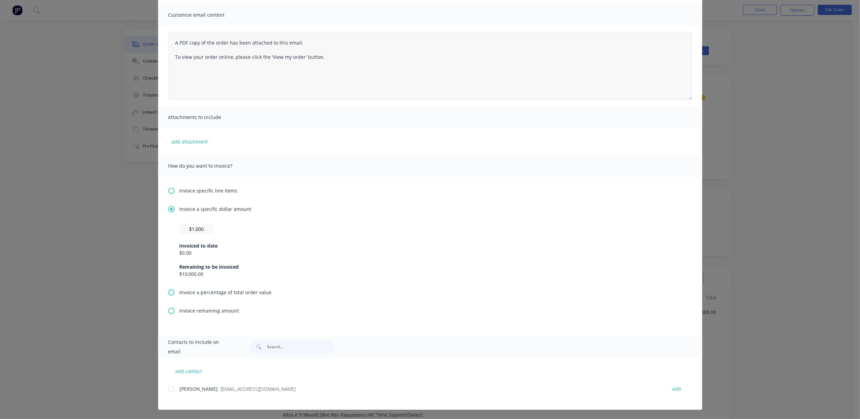
scroll to position [0, 0]
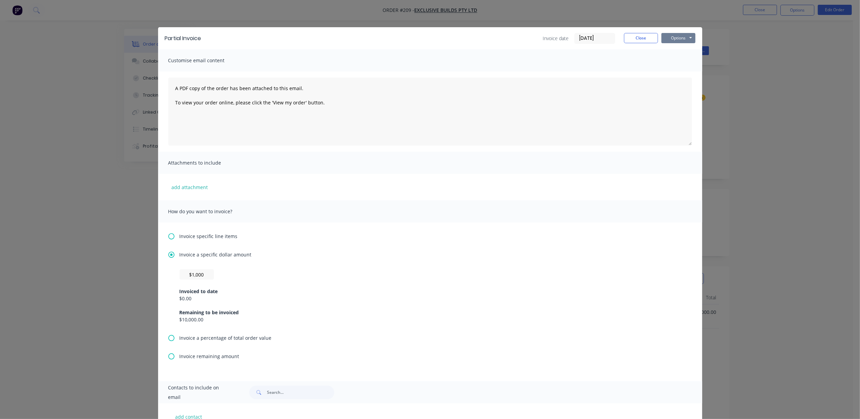
click at [678, 37] on button "Options" at bounding box center [678, 38] width 34 height 10
click at [674, 61] on button "Print" at bounding box center [683, 61] width 44 height 11
drag, startPoint x: 636, startPoint y: 36, endPoint x: 625, endPoint y: 36, distance: 11.9
click at [636, 37] on button "Close" at bounding box center [641, 38] width 34 height 10
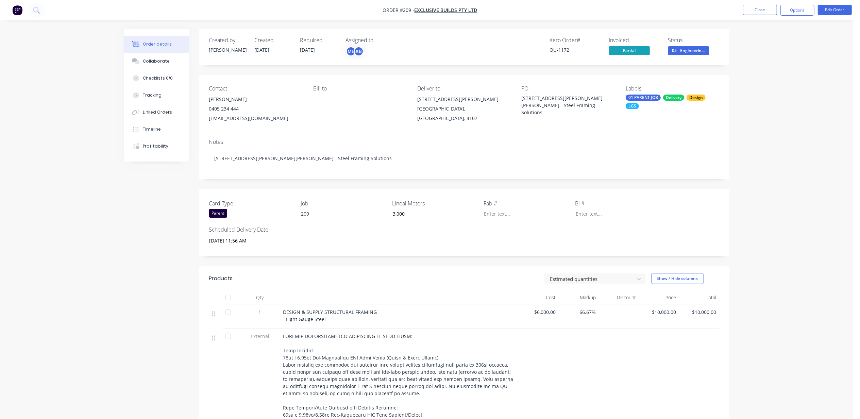
click at [798, 97] on div "Order details Collaborate Checklists 0/0 Tracking Linked Orders Timeline Profit…" at bounding box center [426, 382] width 853 height 765
click at [791, 12] on button "Options" at bounding box center [797, 10] width 34 height 11
click at [148, 63] on div "Collaborate" at bounding box center [156, 61] width 27 height 6
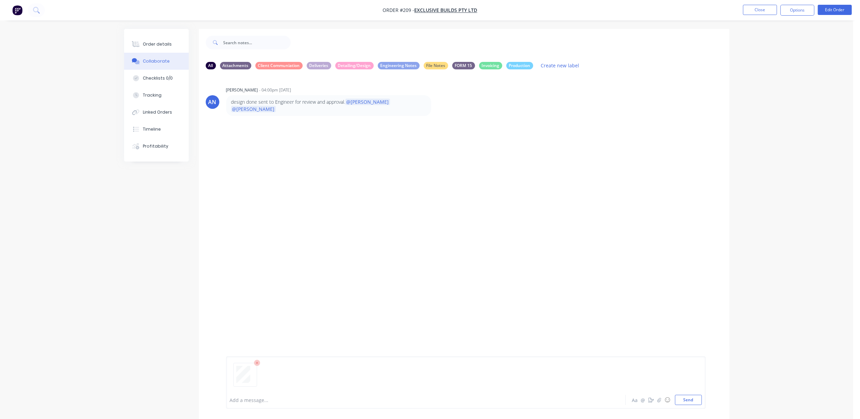
drag, startPoint x: 694, startPoint y: 398, endPoint x: 647, endPoint y: 394, distance: 47.2
click at [694, 399] on button "Send" at bounding box center [688, 400] width 27 height 10
click at [311, 403] on div at bounding box center [407, 399] width 354 height 7
click at [103, 206] on div "Order details Collaborate Checklists 0/0 Tracking Linked Orders Timeline Profit…" at bounding box center [426, 214] width 853 height 429
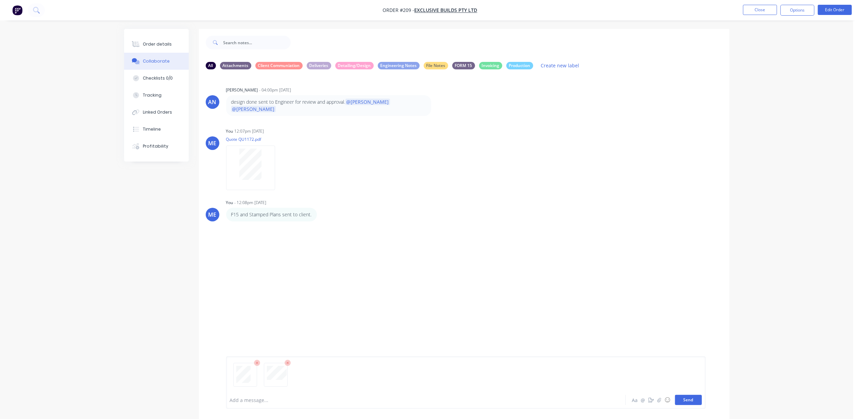
click at [700, 398] on button "Send" at bounding box center [688, 400] width 27 height 10
